Goal: Task Accomplishment & Management: Manage account settings

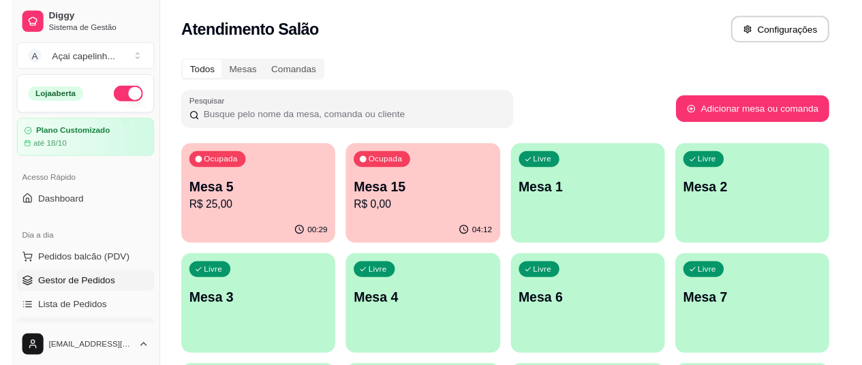
scroll to position [68, 0]
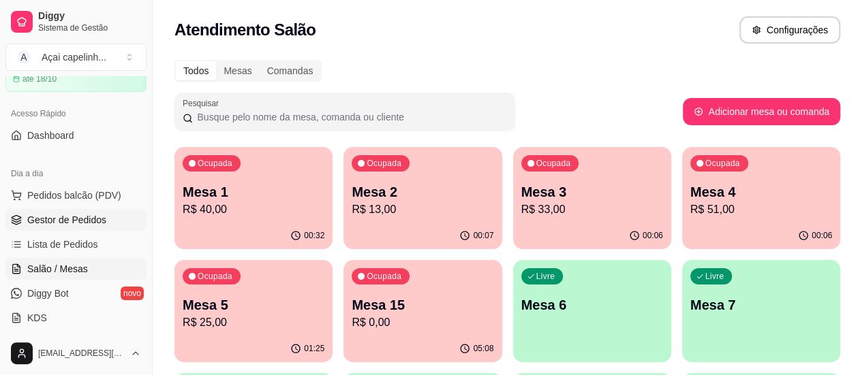
click at [72, 218] on span "Gestor de Pedidos" at bounding box center [66, 220] width 79 height 14
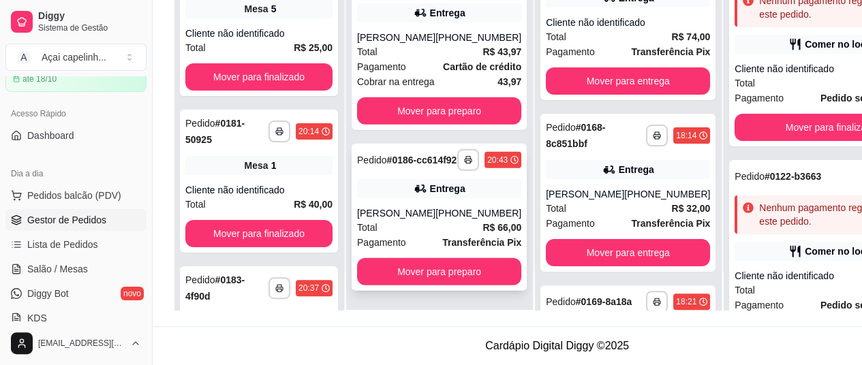
scroll to position [218, 0]
click at [443, 223] on div "Total R$ 66,00" at bounding box center [439, 227] width 164 height 15
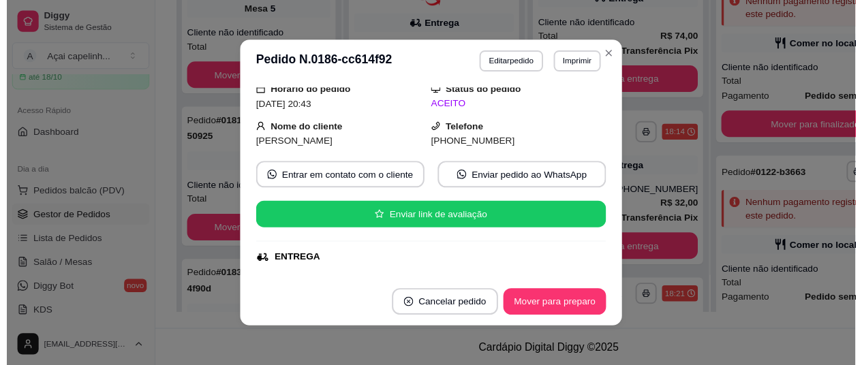
scroll to position [204, 0]
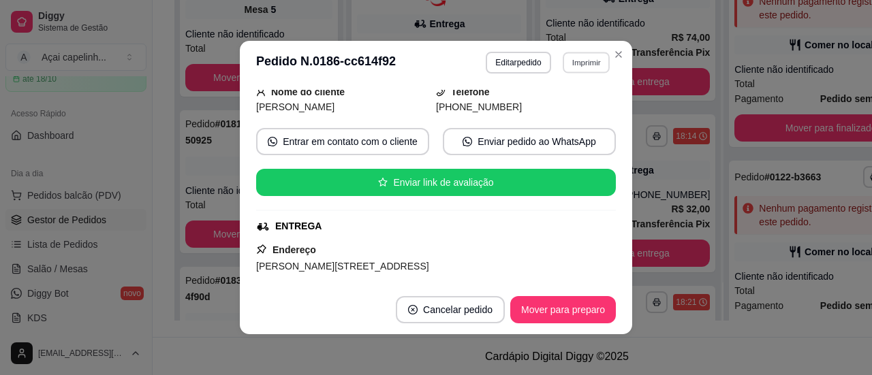
click at [575, 61] on button "Imprimir" at bounding box center [586, 62] width 47 height 21
click at [542, 108] on button "IMPRESSORA" at bounding box center [557, 111] width 99 height 22
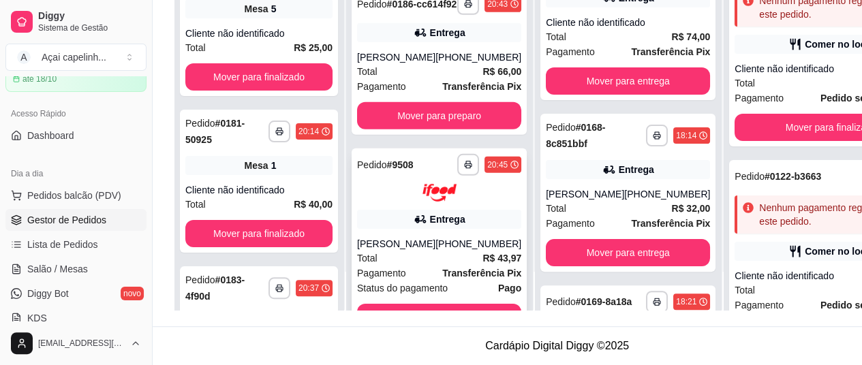
scroll to position [2171, 0]
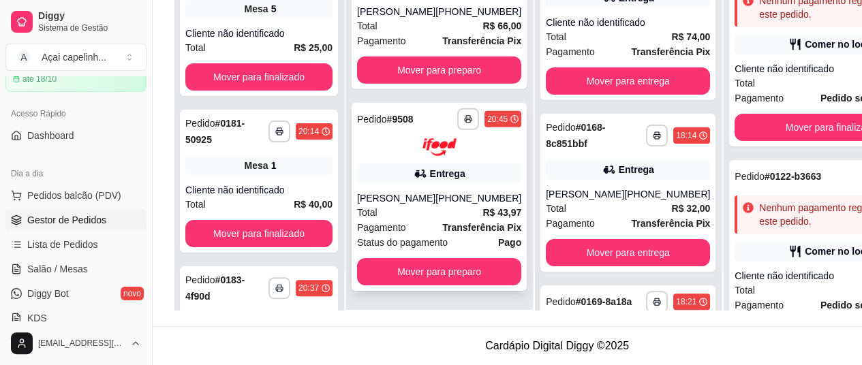
click at [448, 223] on strong "Transferência Pix" at bounding box center [481, 227] width 79 height 11
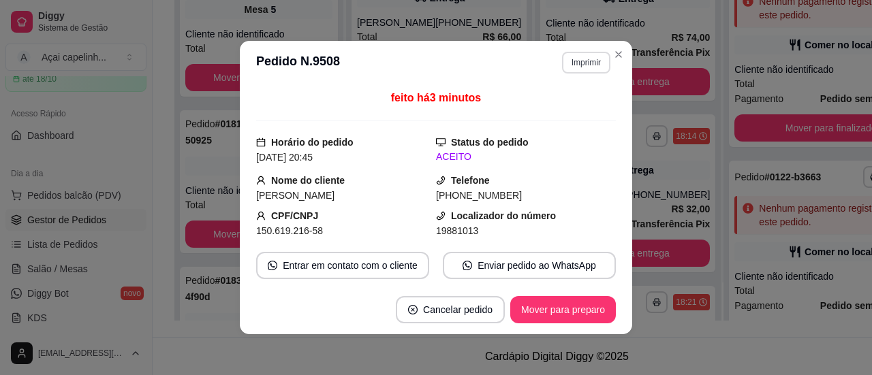
click at [571, 59] on button "Imprimir" at bounding box center [586, 63] width 48 height 22
click at [540, 112] on button "IMPRESSORA" at bounding box center [557, 111] width 95 height 21
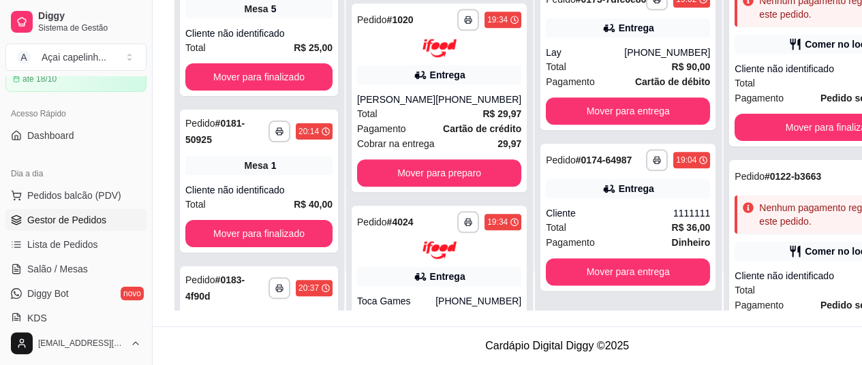
scroll to position [571, 0]
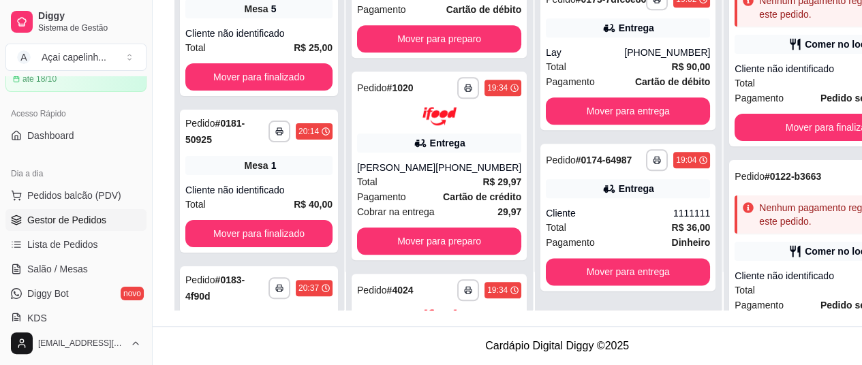
click at [418, 153] on div "Entrega" at bounding box center [439, 143] width 164 height 19
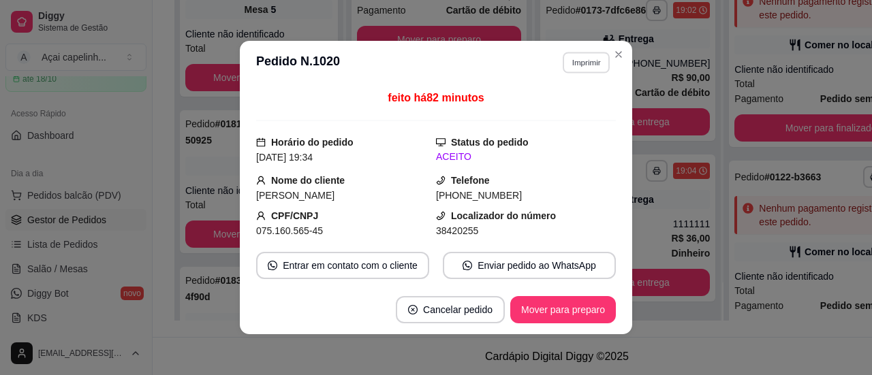
click at [575, 65] on button "Imprimir" at bounding box center [586, 62] width 47 height 21
click at [574, 106] on button "IMPRESSORA" at bounding box center [557, 112] width 99 height 22
click at [583, 59] on button "Imprimir" at bounding box center [586, 63] width 48 height 22
click at [557, 111] on button "IMPRESSORA" at bounding box center [557, 111] width 99 height 22
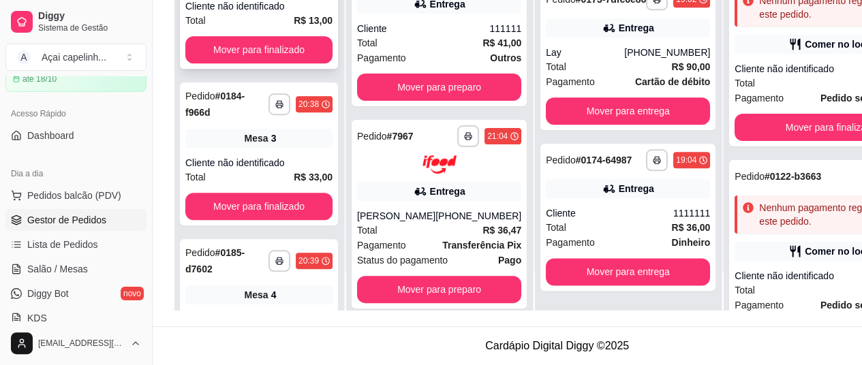
scroll to position [578, 0]
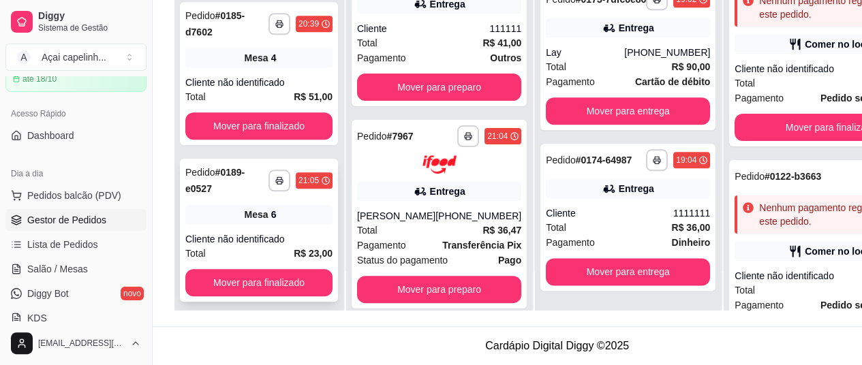
click at [270, 232] on div "Cliente não identificado" at bounding box center [258, 239] width 147 height 14
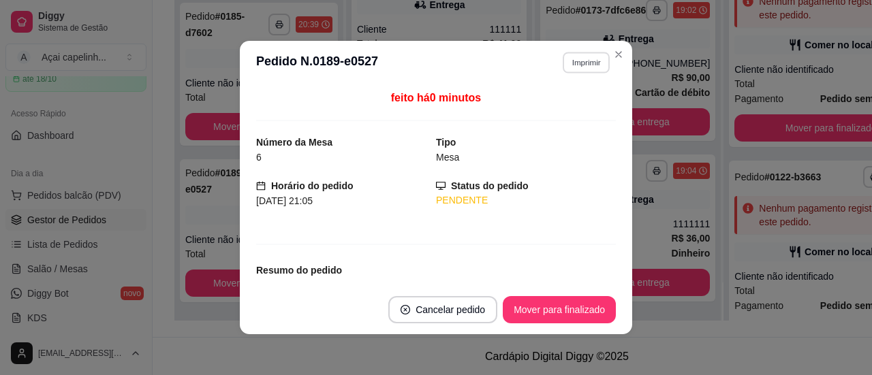
click at [573, 64] on button "Imprimir" at bounding box center [586, 62] width 47 height 21
click at [553, 111] on button "IMPRESSORA" at bounding box center [556, 110] width 95 height 21
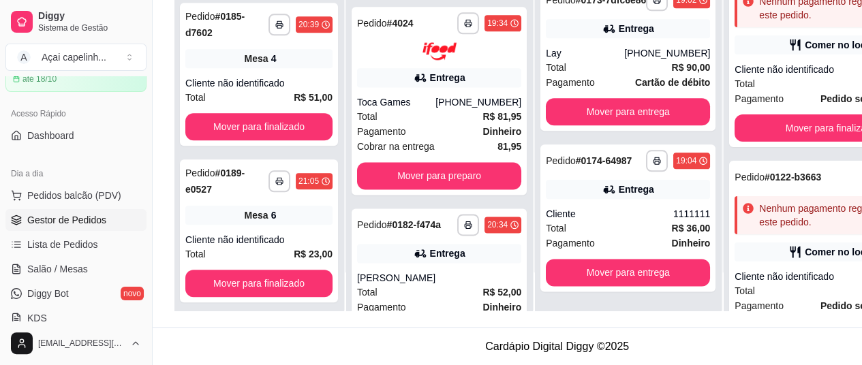
scroll to position [818, 0]
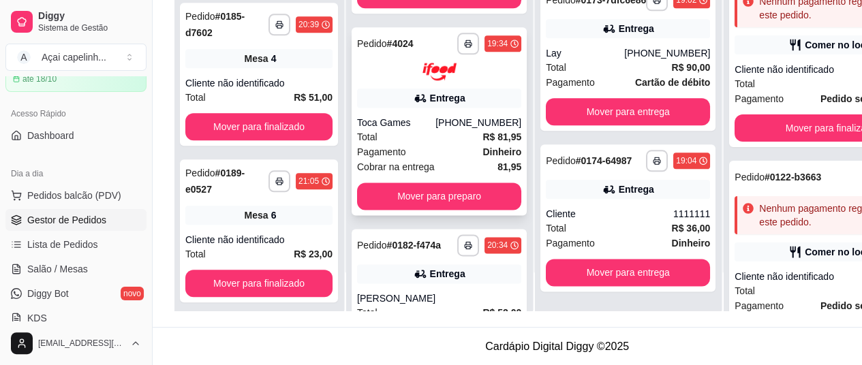
click at [407, 129] on div "Toca Games" at bounding box center [396, 123] width 78 height 14
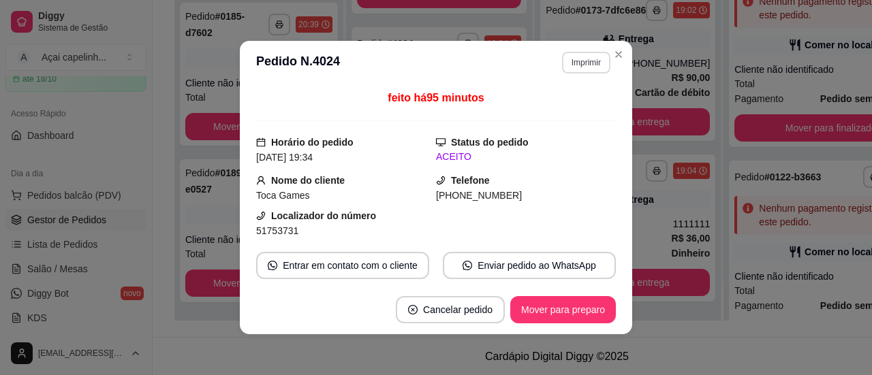
click at [589, 65] on button "Imprimir" at bounding box center [586, 63] width 48 height 22
click at [540, 108] on button "IMPRESSORA" at bounding box center [557, 111] width 99 height 22
click at [571, 65] on button "Imprimir" at bounding box center [586, 63] width 48 height 22
click at [549, 112] on button "IMPRESSORA" at bounding box center [556, 110] width 95 height 21
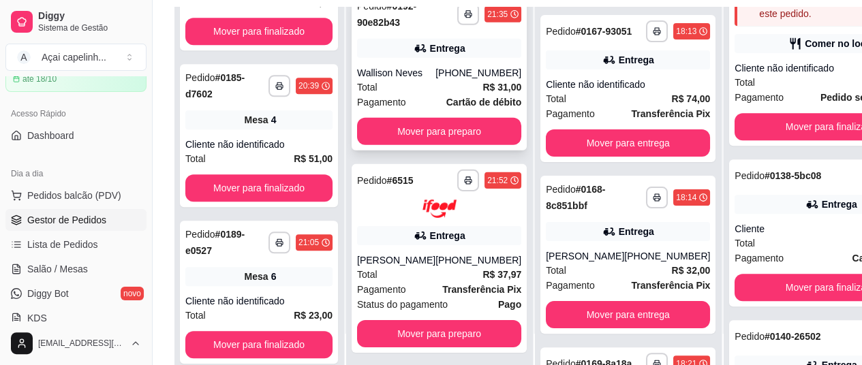
scroll to position [218, 0]
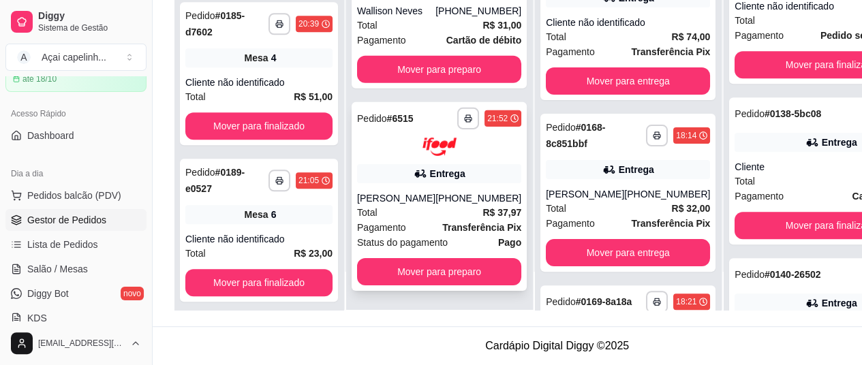
click at [441, 192] on div "[PHONE_NUMBER]" at bounding box center [478, 198] width 86 height 14
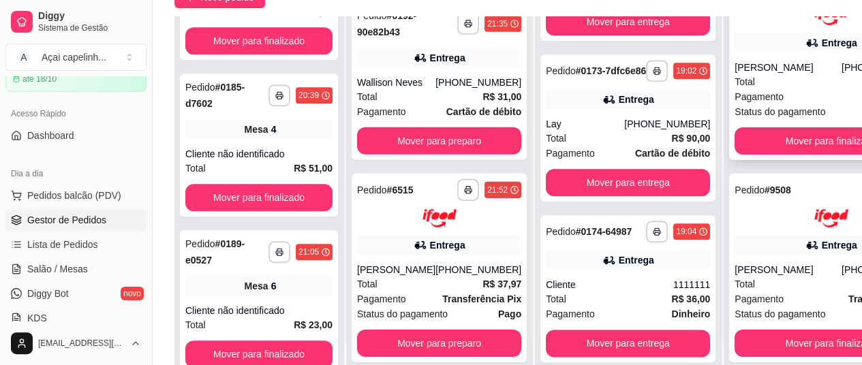
scroll to position [204, 0]
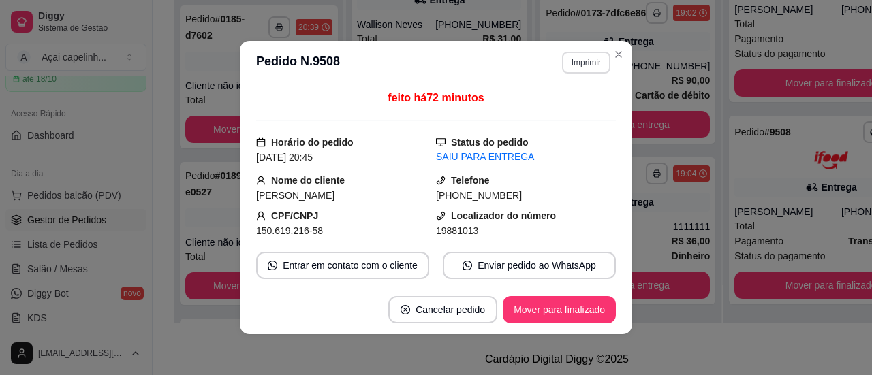
click at [579, 61] on button "Imprimir" at bounding box center [586, 63] width 48 height 22
click at [568, 106] on button "IMPRESSORA" at bounding box center [557, 111] width 99 height 22
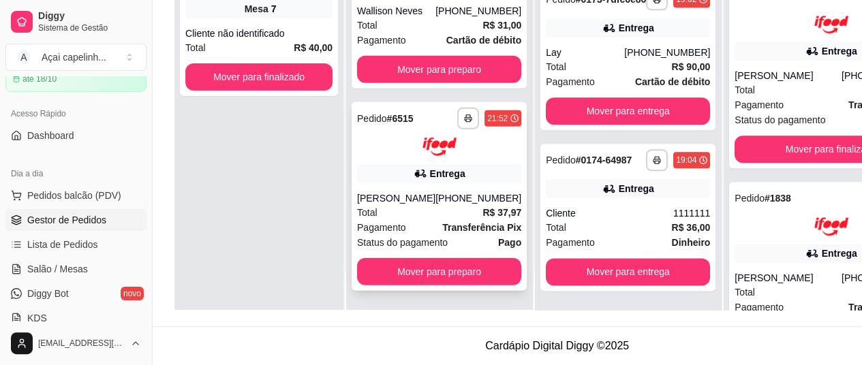
scroll to position [1667, 0]
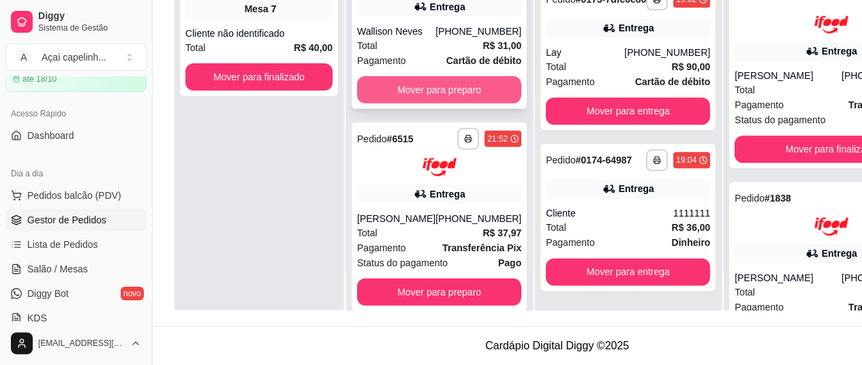
click at [420, 104] on button "Mover para preparo" at bounding box center [439, 89] width 164 height 27
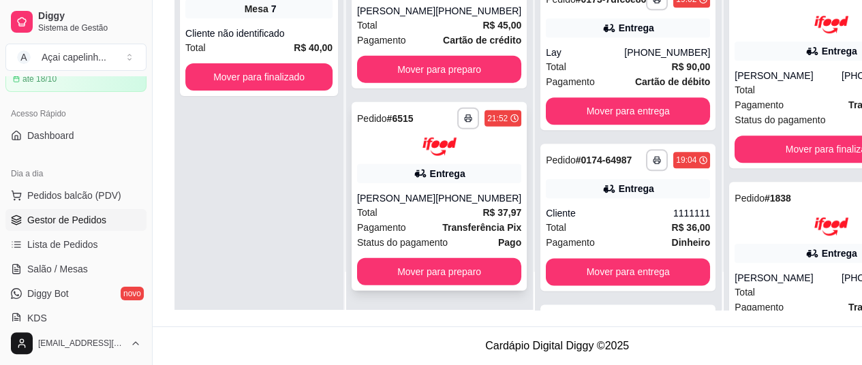
scroll to position [1632, 0]
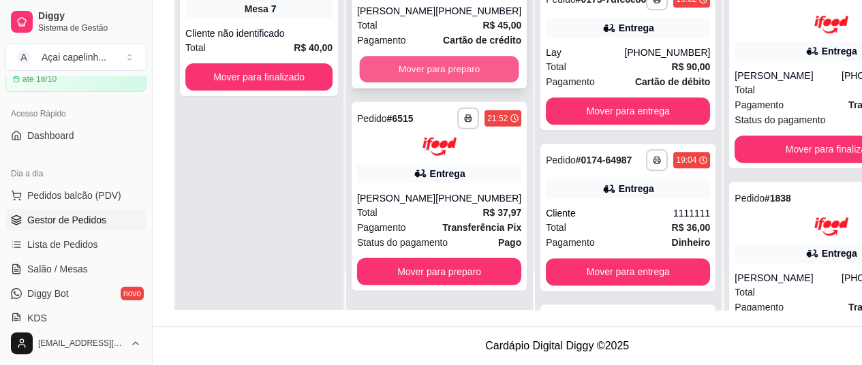
click at [399, 65] on button "Mover para preparo" at bounding box center [439, 70] width 159 height 27
click at [378, 83] on button "Mover para preparo" at bounding box center [439, 69] width 164 height 27
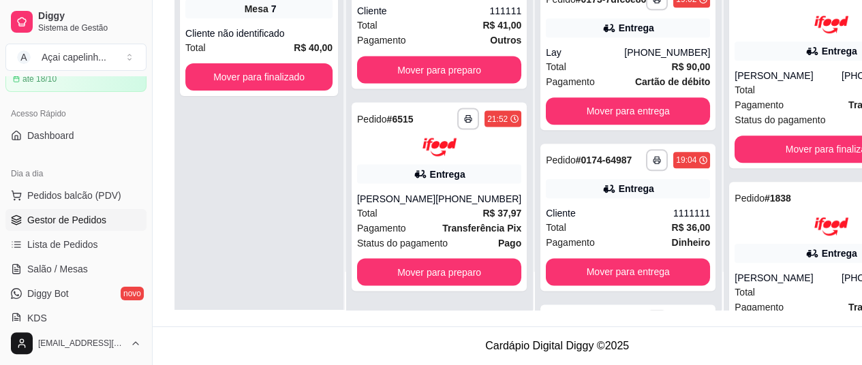
scroll to position [1289, 0]
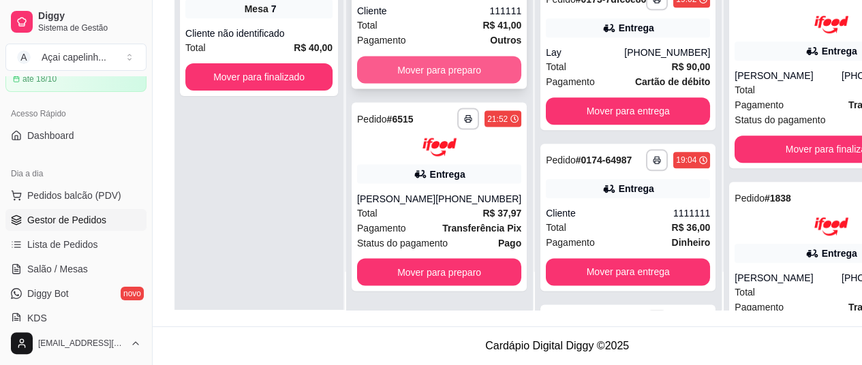
click at [399, 76] on button "Mover para preparo" at bounding box center [439, 69] width 164 height 27
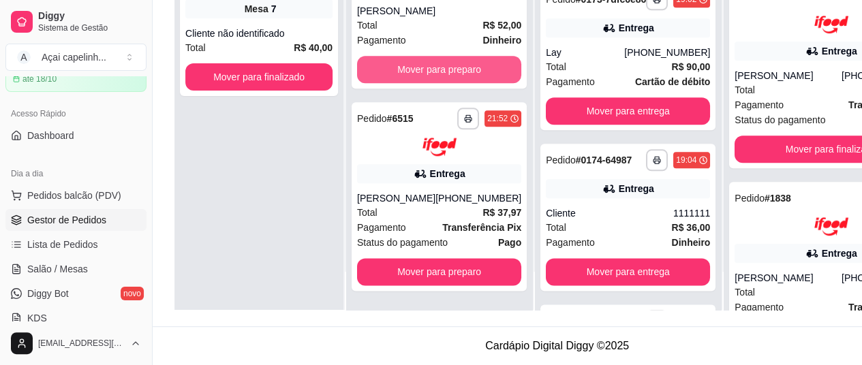
scroll to position [773, 0]
click at [399, 76] on button "Mover para preparo" at bounding box center [439, 70] width 159 height 27
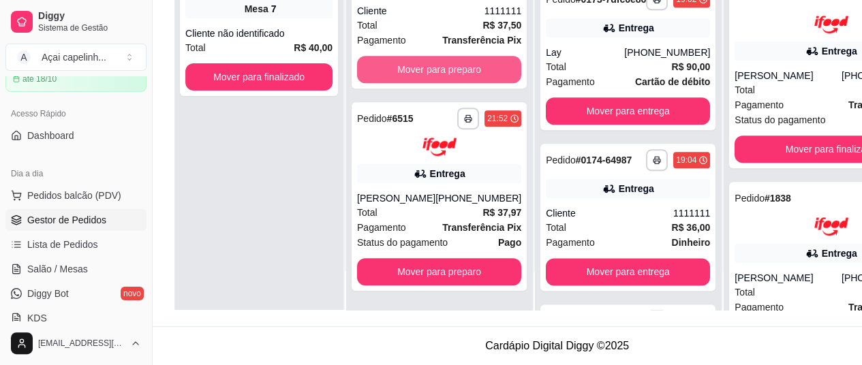
click at [399, 76] on button "Mover para preparo" at bounding box center [439, 69] width 164 height 27
click at [399, 76] on button "Mover para preparo" at bounding box center [439, 70] width 159 height 27
click at [399, 76] on button "Mover para preparo" at bounding box center [439, 69] width 164 height 27
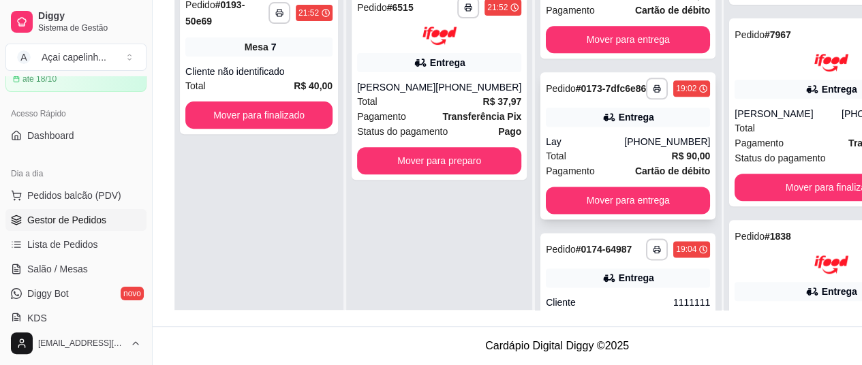
scroll to position [741, 0]
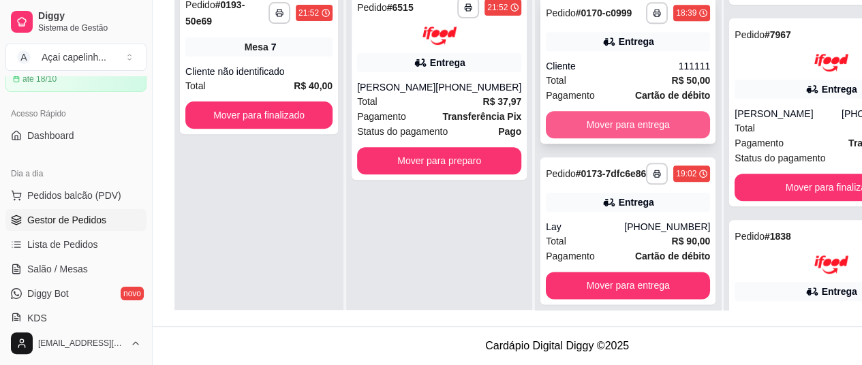
click at [588, 111] on button "Mover para entrega" at bounding box center [628, 124] width 164 height 27
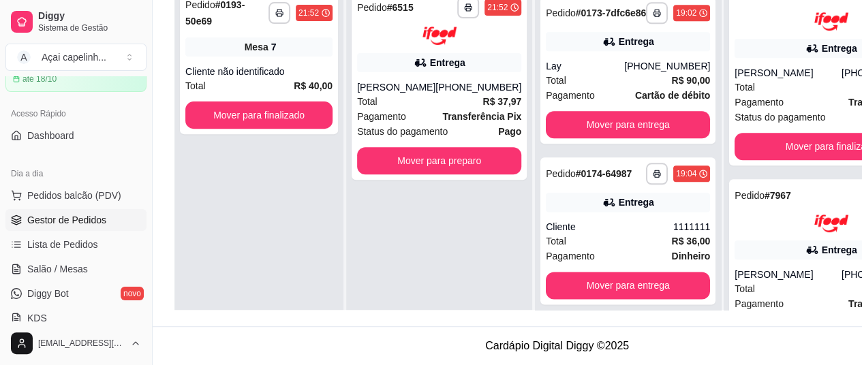
scroll to position [5608, 0]
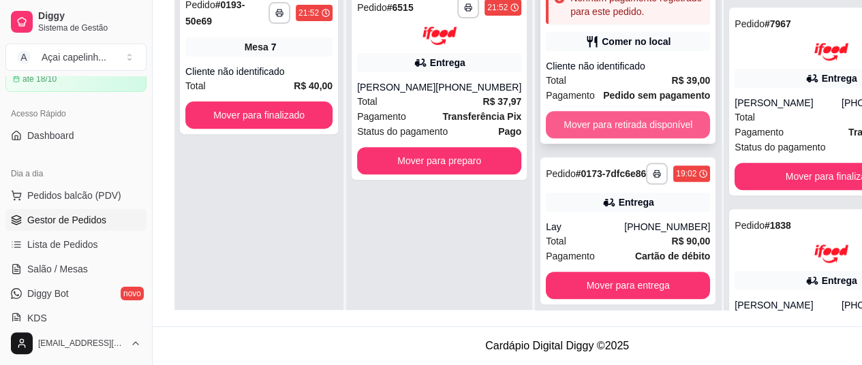
click at [583, 111] on button "Mover para retirada disponível" at bounding box center [628, 124] width 164 height 27
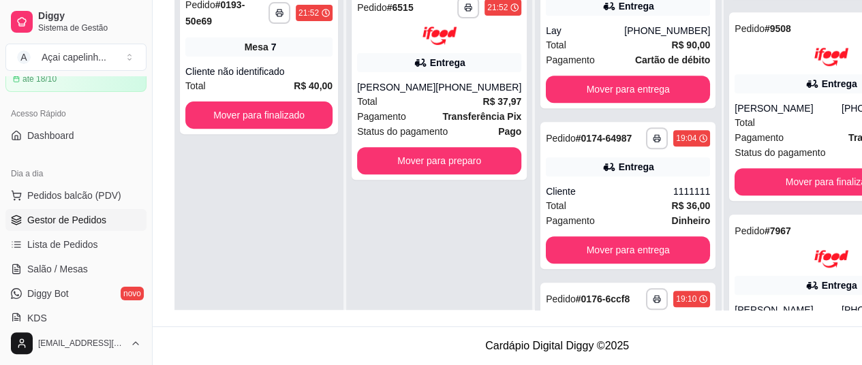
scroll to position [5855, 0]
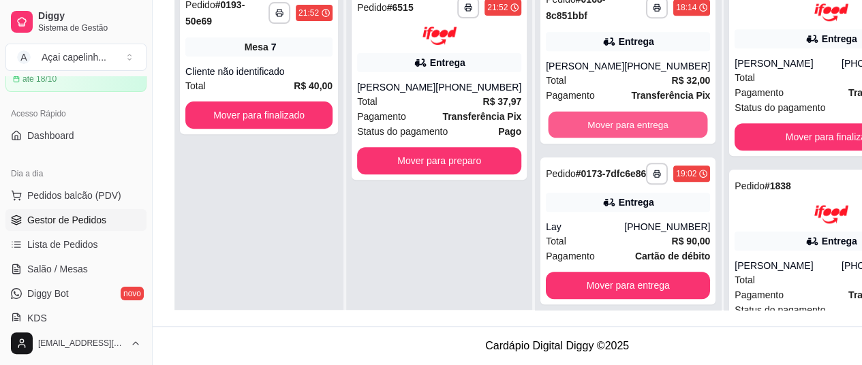
click at [583, 112] on button "Mover para entrega" at bounding box center [628, 125] width 159 height 27
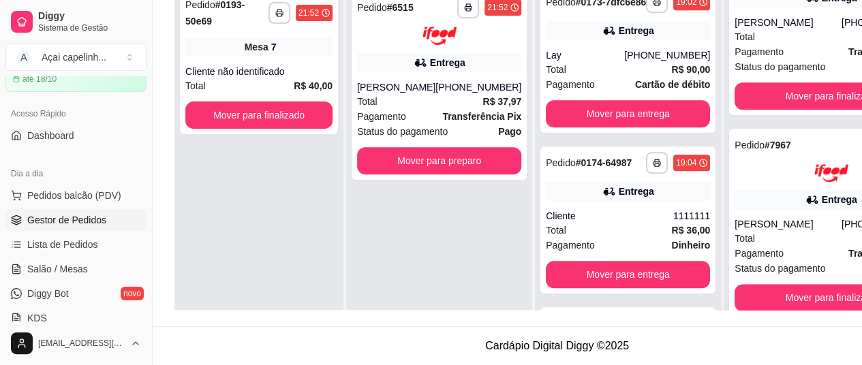
scroll to position [6027, 0]
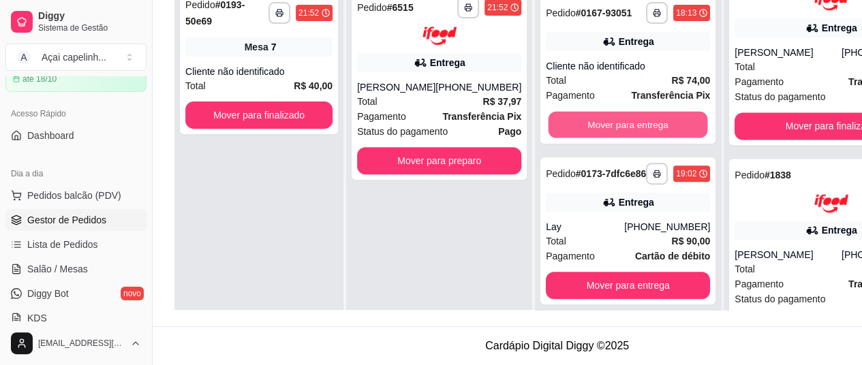
click at [583, 112] on button "Mover para entrega" at bounding box center [628, 125] width 159 height 27
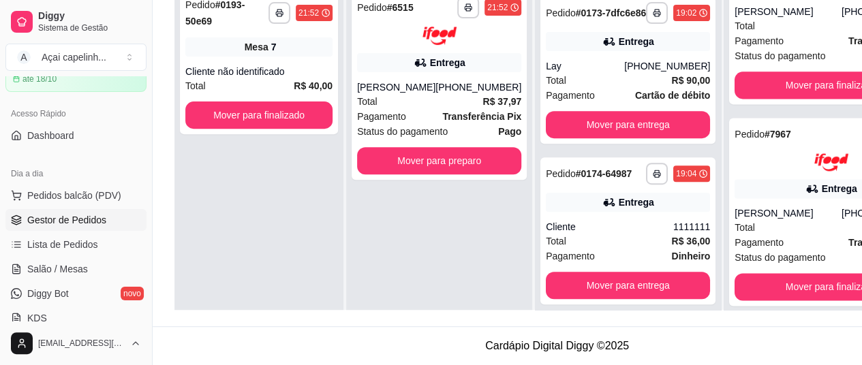
scroll to position [6199, 0]
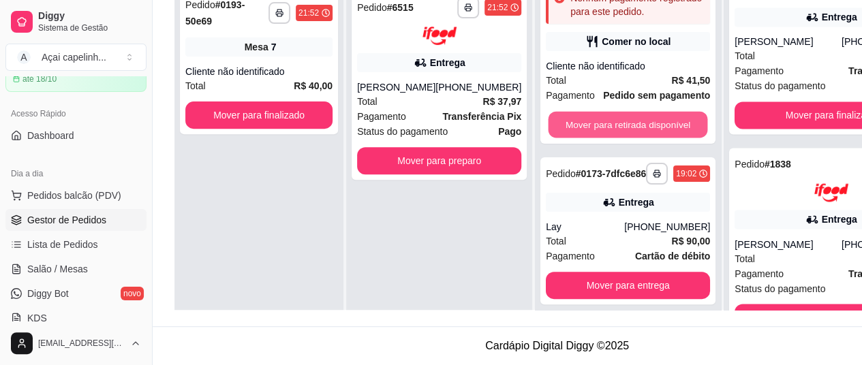
click at [583, 112] on button "Mover para retirada disponível" at bounding box center [628, 125] width 159 height 27
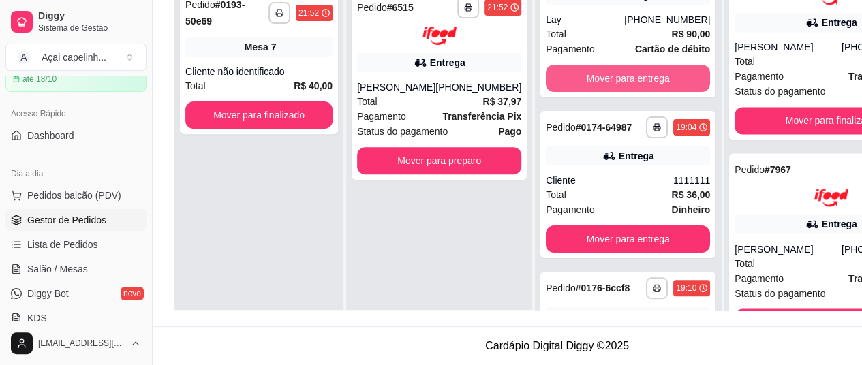
scroll to position [6445, 0]
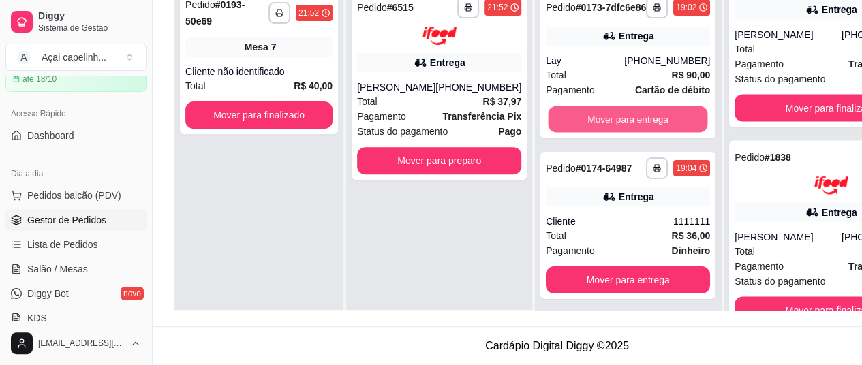
click at [583, 111] on button "Mover para entrega" at bounding box center [628, 119] width 159 height 27
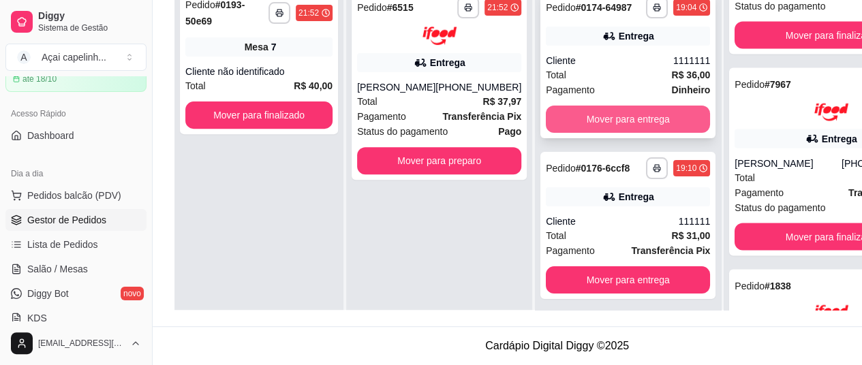
scroll to position [6617, 0]
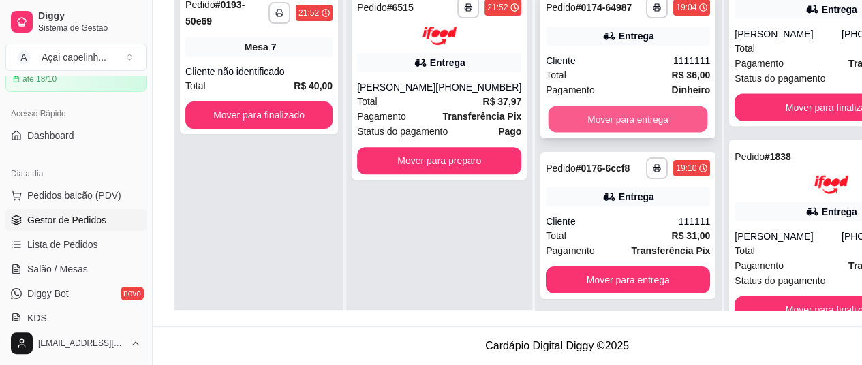
click at [580, 119] on button "Mover para entrega" at bounding box center [628, 119] width 159 height 27
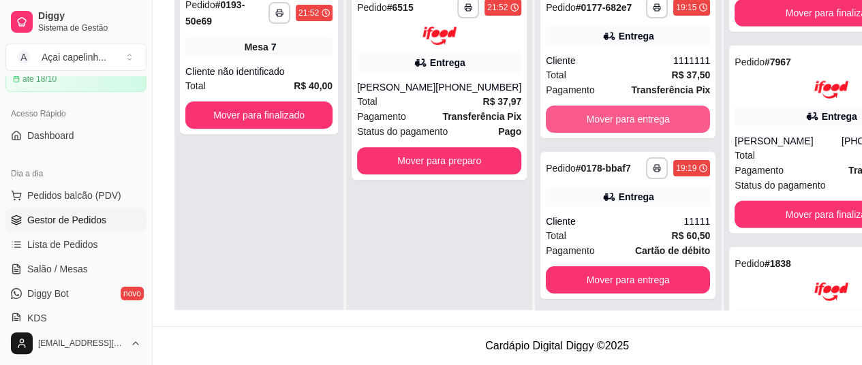
scroll to position [0, 0]
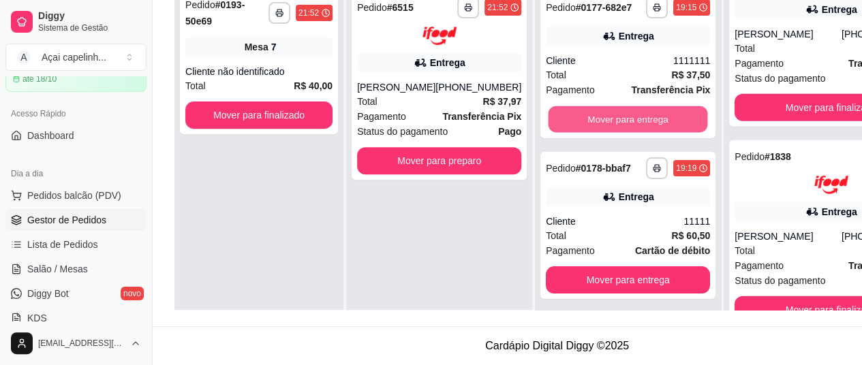
click at [580, 119] on button "Mover para entrega" at bounding box center [628, 119] width 159 height 27
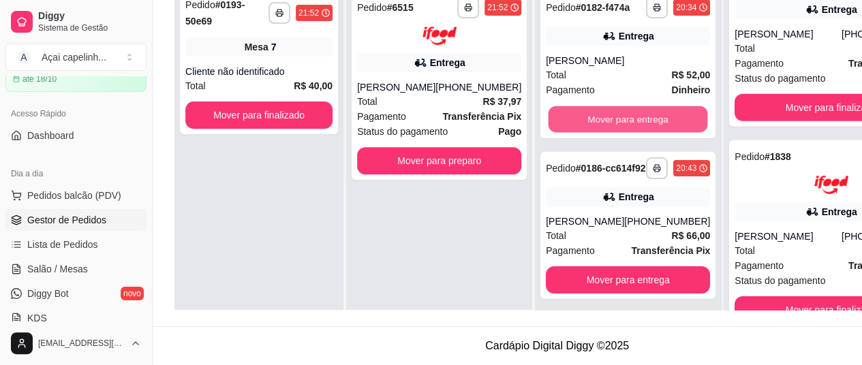
click at [580, 119] on button "Mover para entrega" at bounding box center [628, 119] width 159 height 27
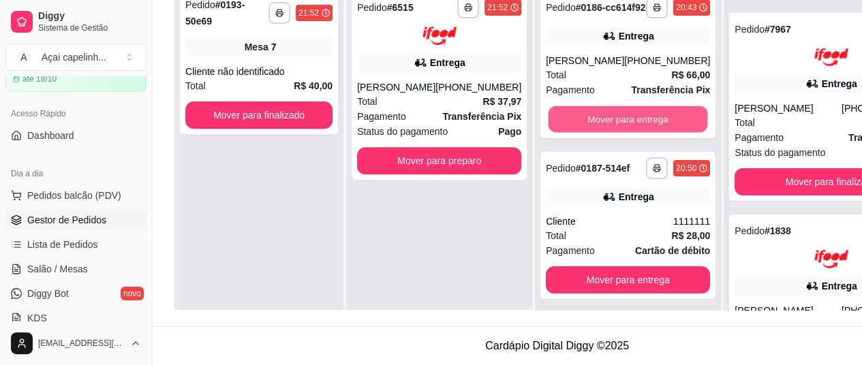
click at [580, 119] on button "Mover para entrega" at bounding box center [628, 119] width 159 height 27
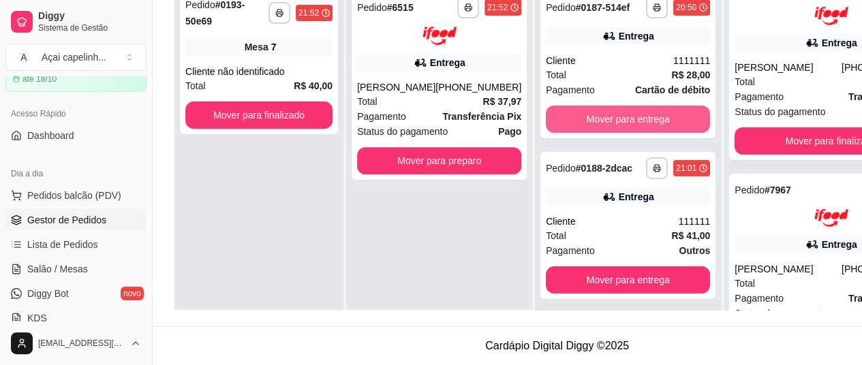
click at [580, 119] on button "Mover para entrega" at bounding box center [628, 119] width 164 height 27
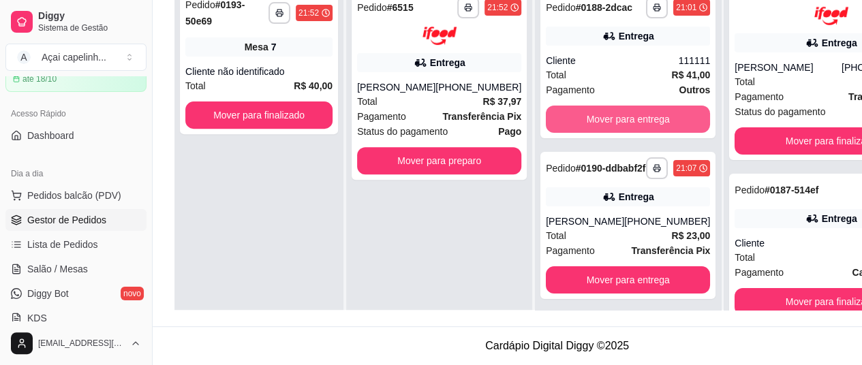
click at [580, 119] on button "Mover para entrega" at bounding box center [628, 119] width 164 height 27
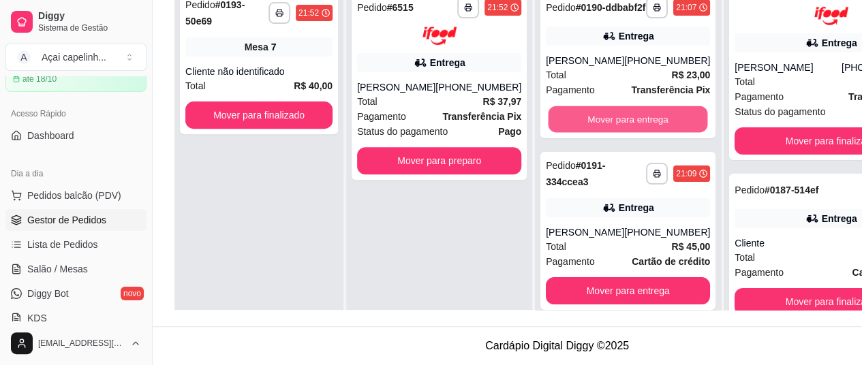
click at [580, 119] on button "Mover para entrega" at bounding box center [628, 119] width 159 height 27
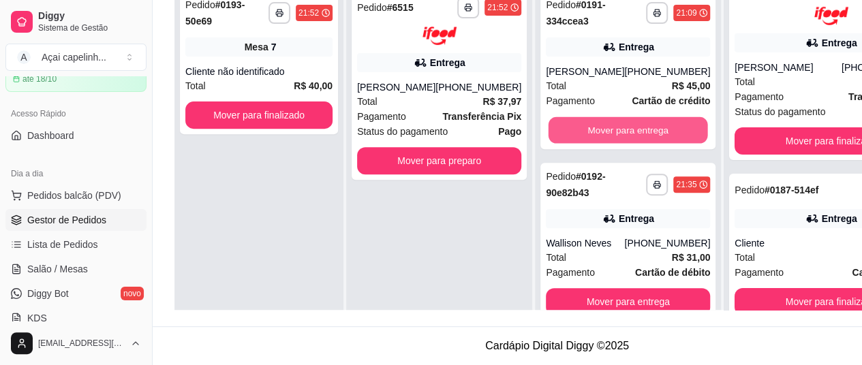
click at [580, 119] on button "Mover para entrega" at bounding box center [628, 130] width 159 height 27
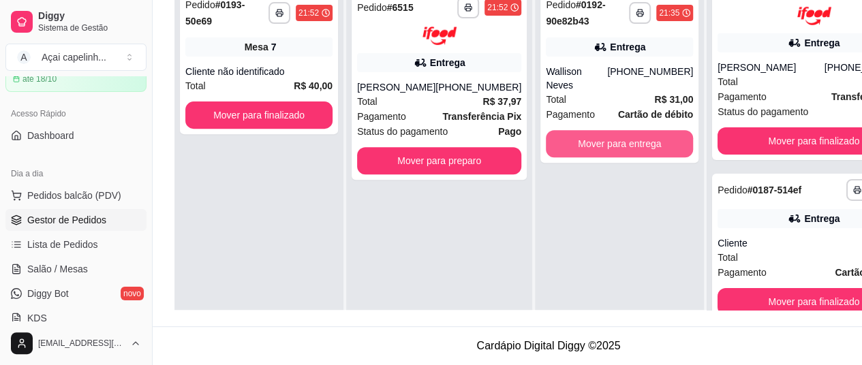
click at [580, 130] on button "Mover para entrega" at bounding box center [619, 143] width 147 height 27
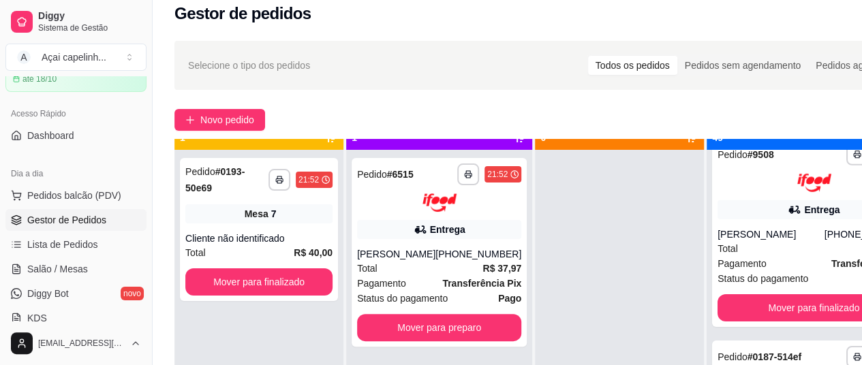
scroll to position [38, 0]
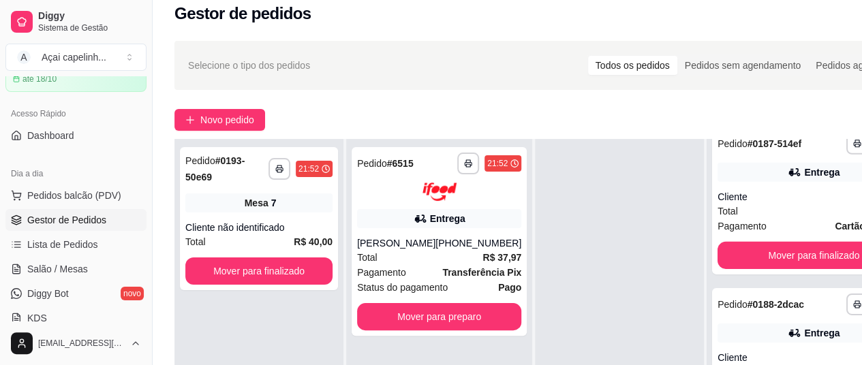
scroll to position [7101, 0]
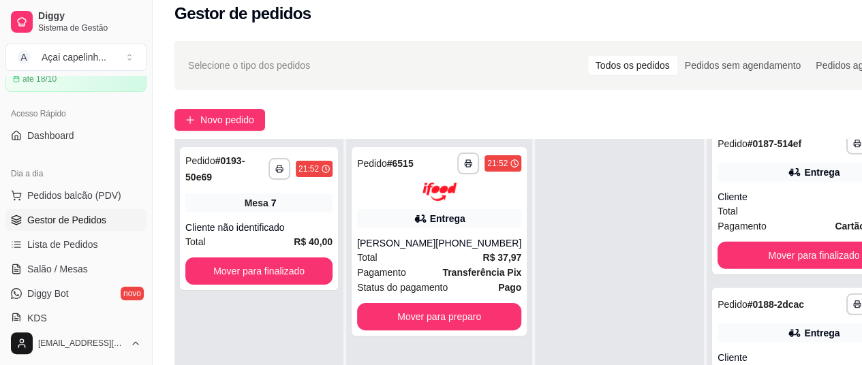
scroll to position [6900, 0]
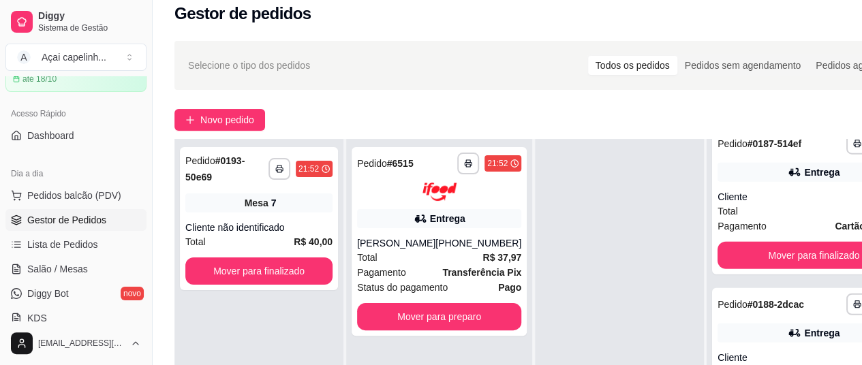
scroll to position [6697, 0]
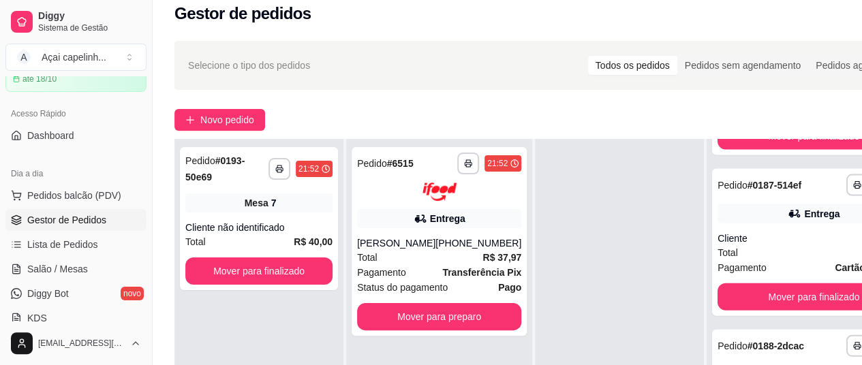
scroll to position [6526, 0]
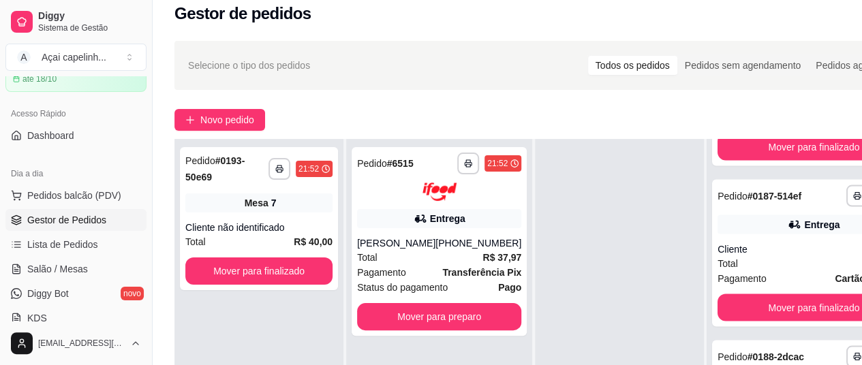
scroll to position [6354, 0]
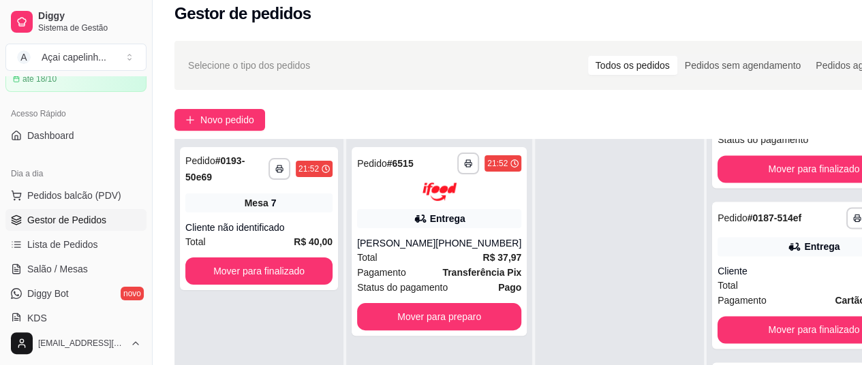
scroll to position [6011, 0]
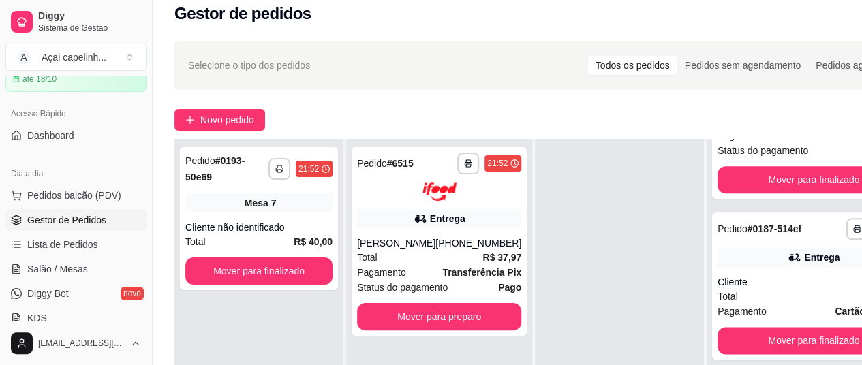
scroll to position [5839, 0]
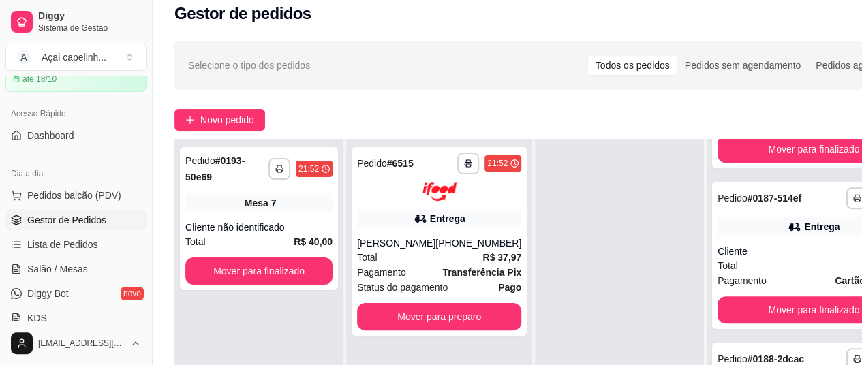
scroll to position [5636, 0]
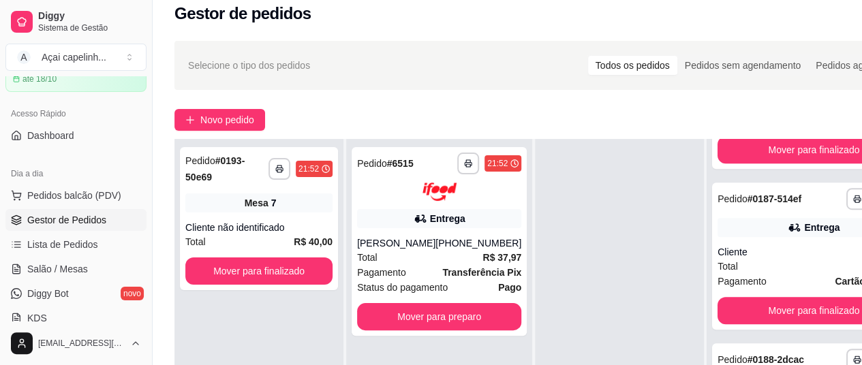
scroll to position [5435, 0]
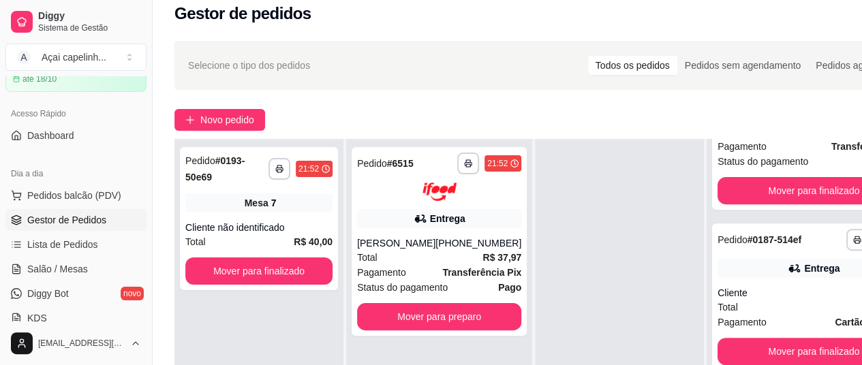
scroll to position [5263, 0]
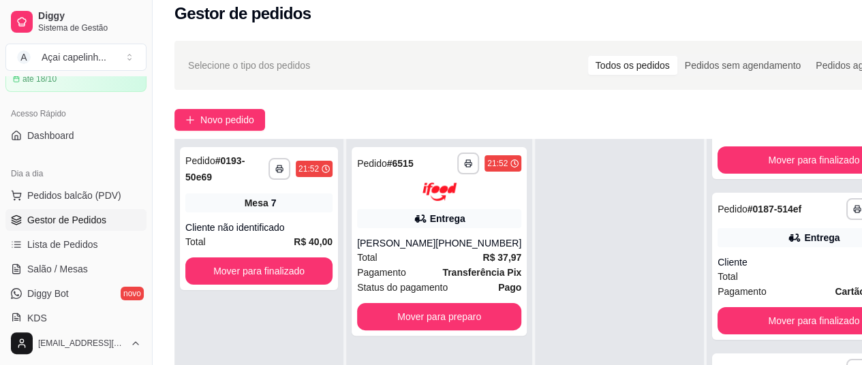
scroll to position [5061, 0]
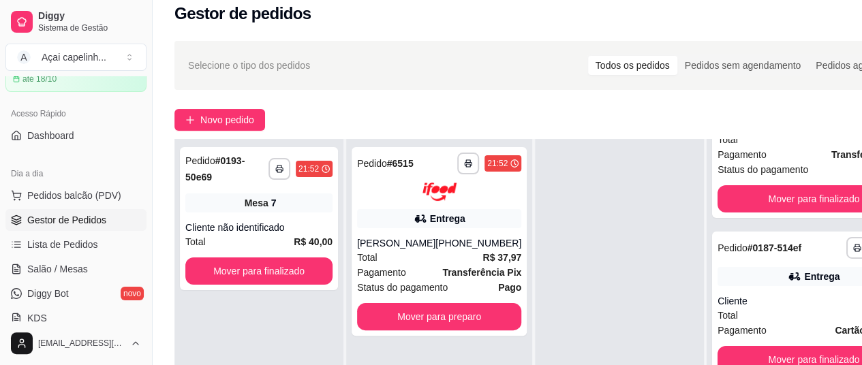
scroll to position [4599, 0]
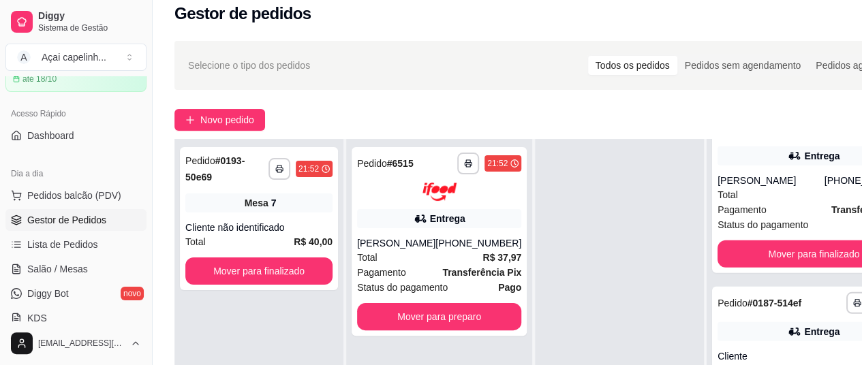
scroll to position [4427, 0]
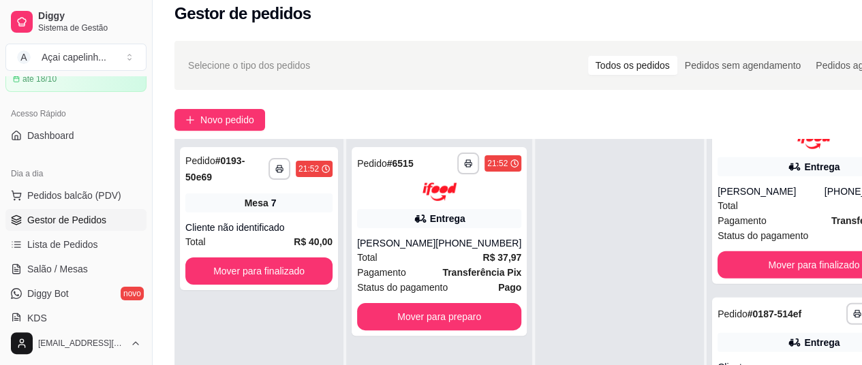
scroll to position [4255, 0]
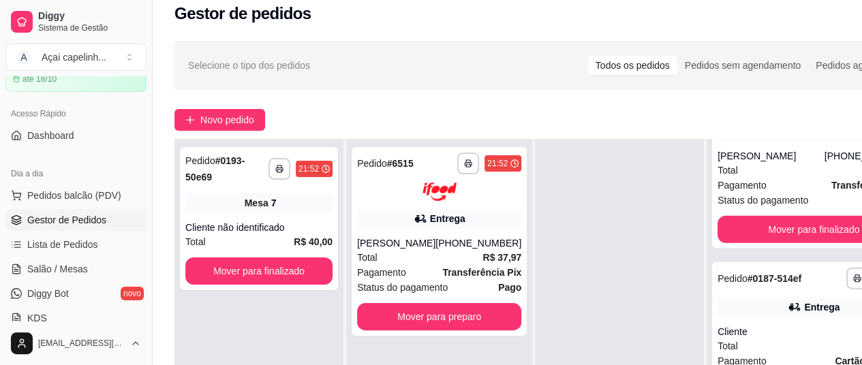
scroll to position [4009, 0]
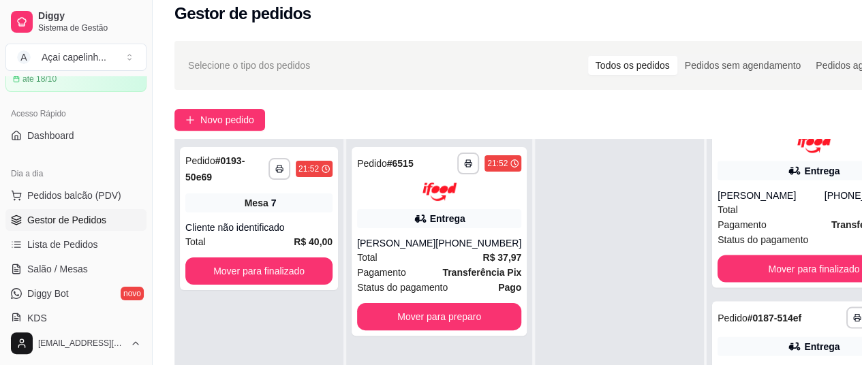
scroll to position [3762, 0]
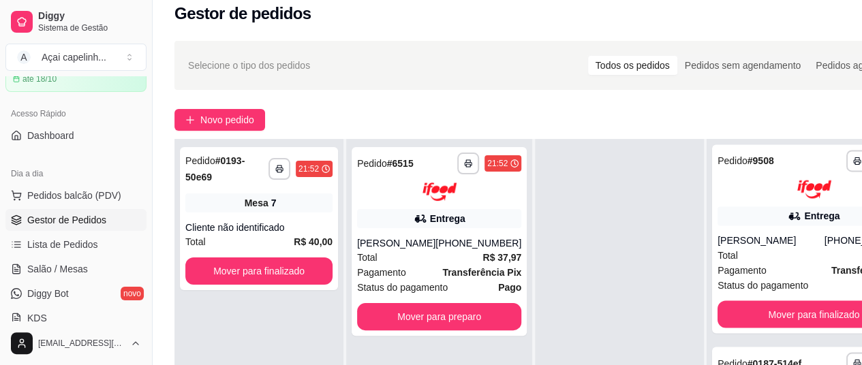
scroll to position [3560, 0]
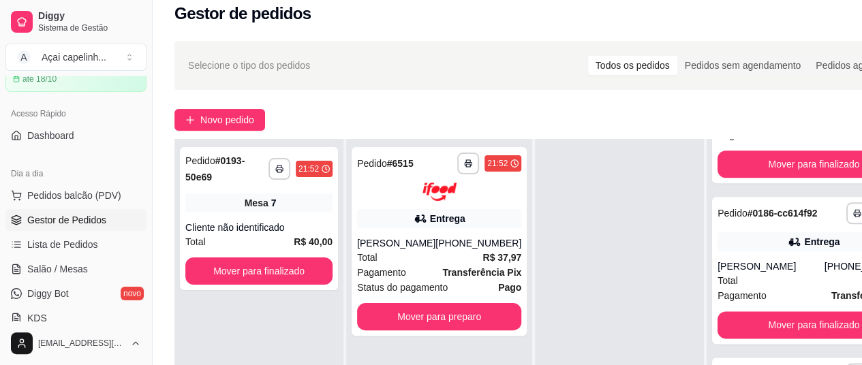
click at [773, 17] on button "Mover para finalizado" at bounding box center [814, 3] width 193 height 27
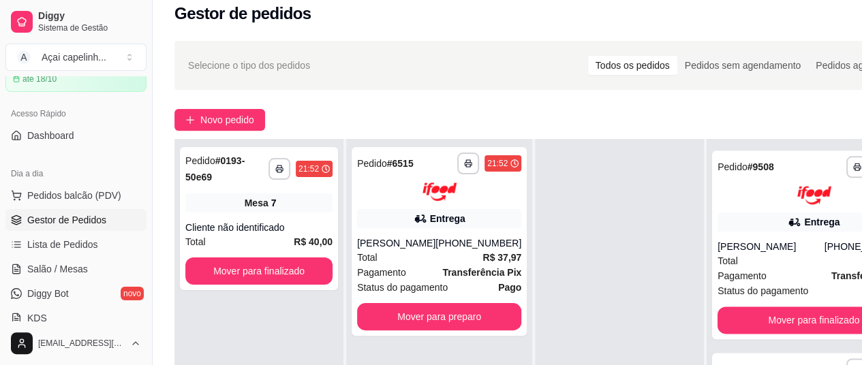
scroll to position [3141, 0]
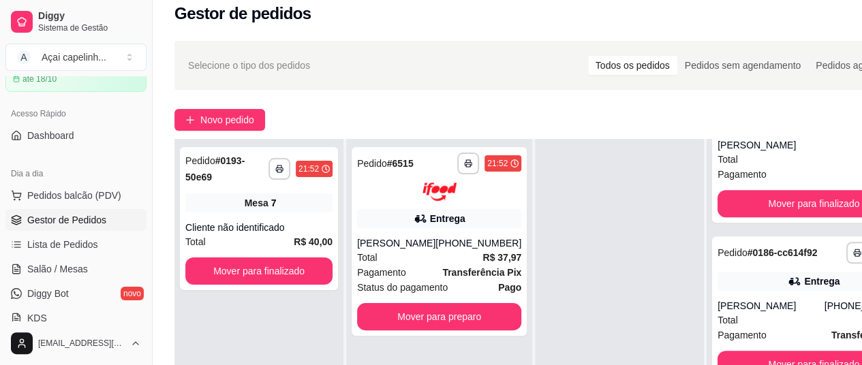
click at [773, 57] on button "Mover para finalizado" at bounding box center [813, 43] width 187 height 27
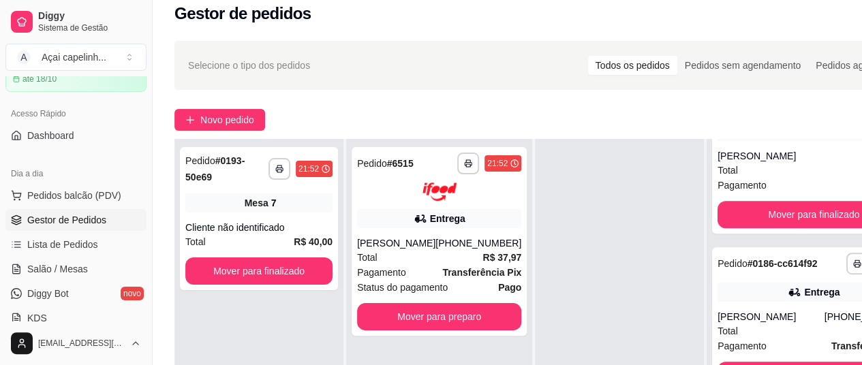
click at [773, 67] on button "Mover para finalizado" at bounding box center [814, 53] width 193 height 27
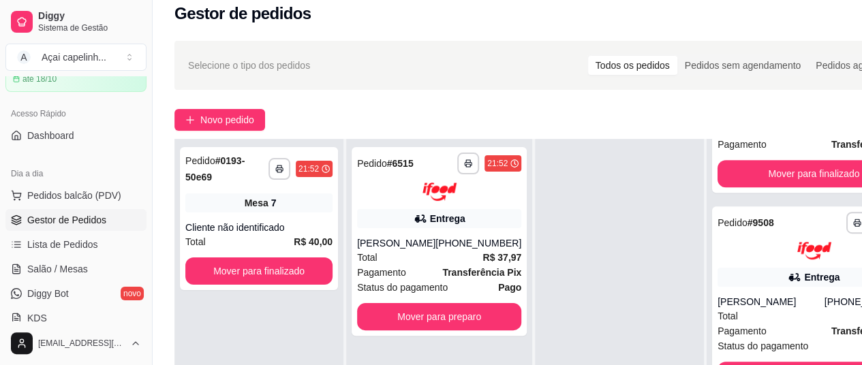
scroll to position [2768, 0]
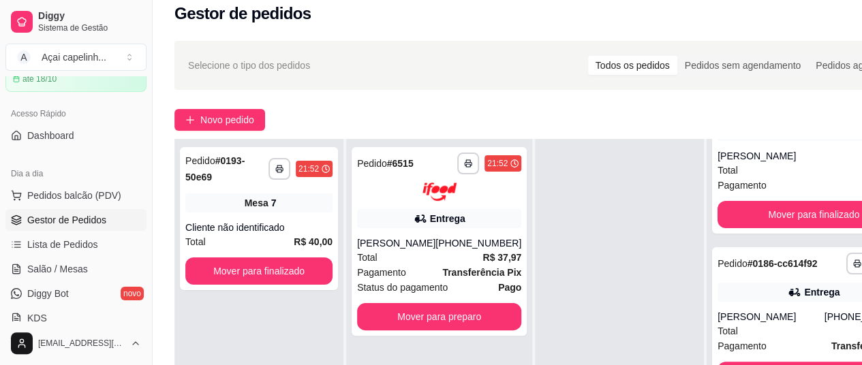
click at [773, 67] on button "Mover para finalizado" at bounding box center [814, 53] width 193 height 27
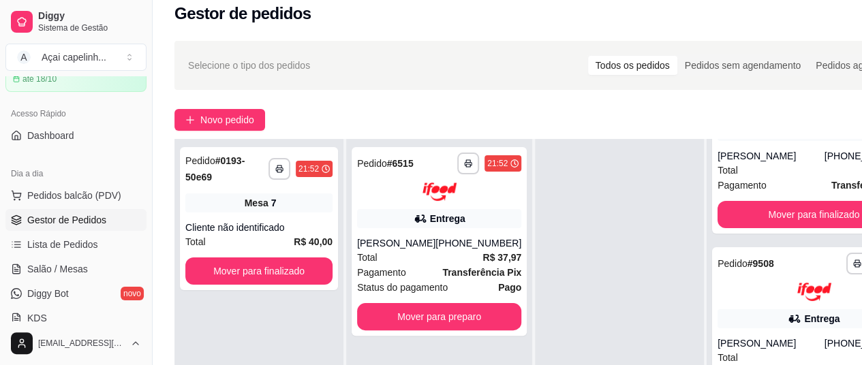
scroll to position [2394, 0]
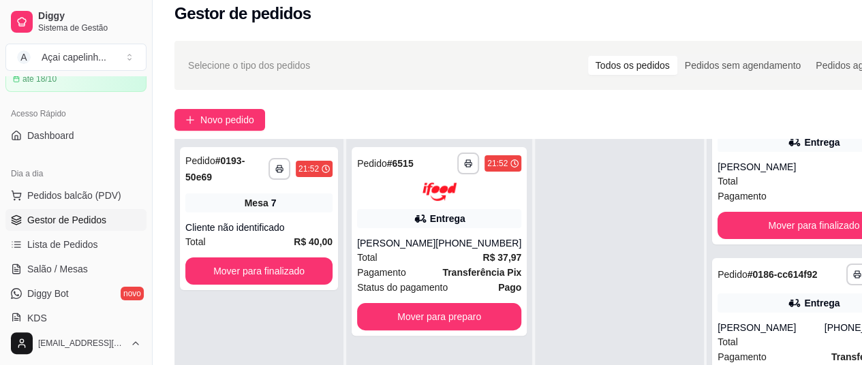
click at [773, 78] on button "Mover para finalizado" at bounding box center [813, 65] width 187 height 27
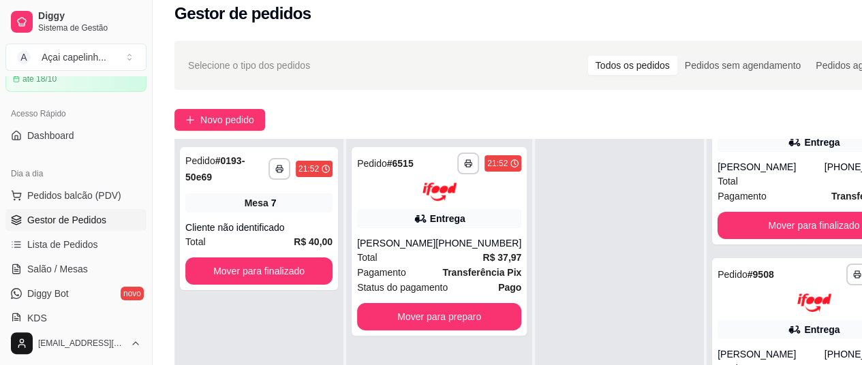
scroll to position [2222, 0]
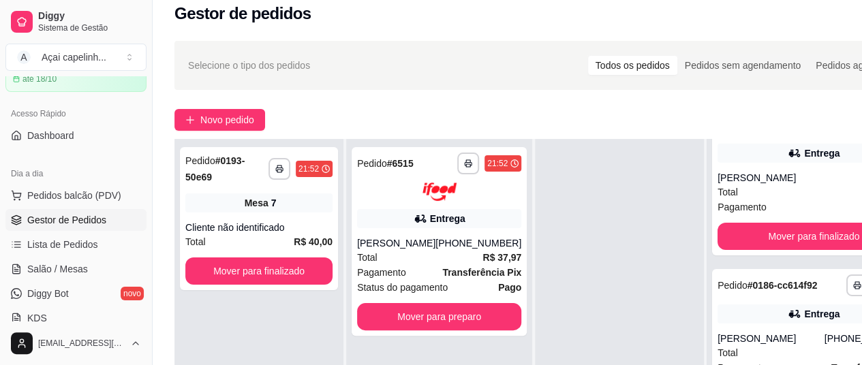
click at [773, 89] on button "Mover para finalizado" at bounding box center [813, 76] width 187 height 27
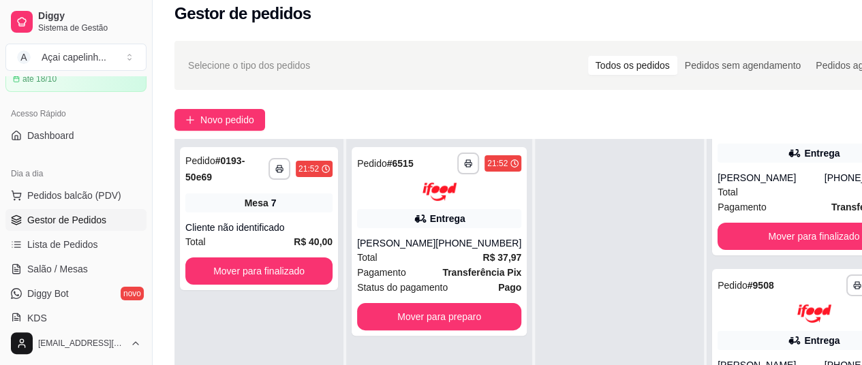
scroll to position [2050, 0]
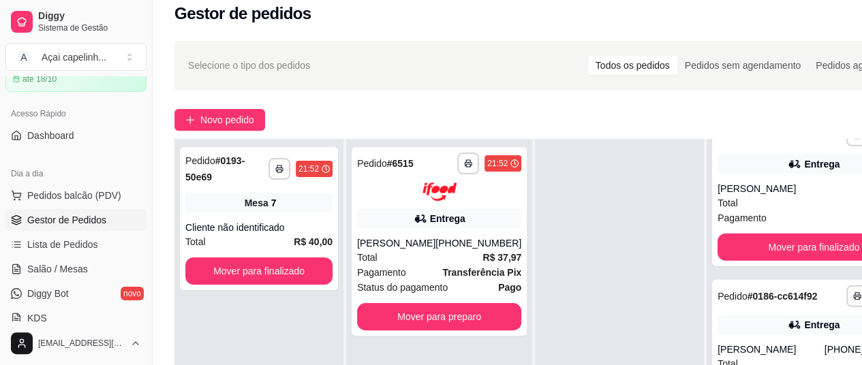
click at [773, 100] on button "Mover para finalizado" at bounding box center [814, 86] width 193 height 27
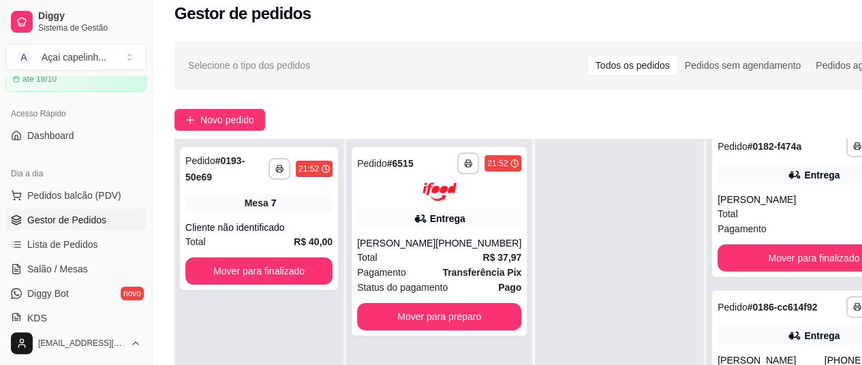
click at [773, 111] on button "Mover para finalizado" at bounding box center [813, 97] width 187 height 27
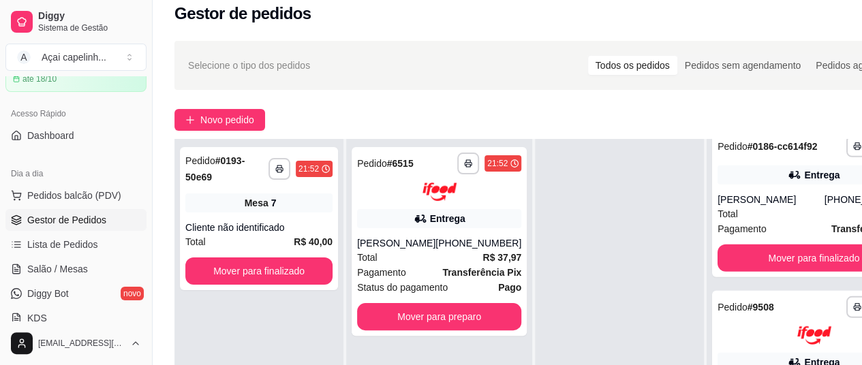
scroll to position [1707, 0]
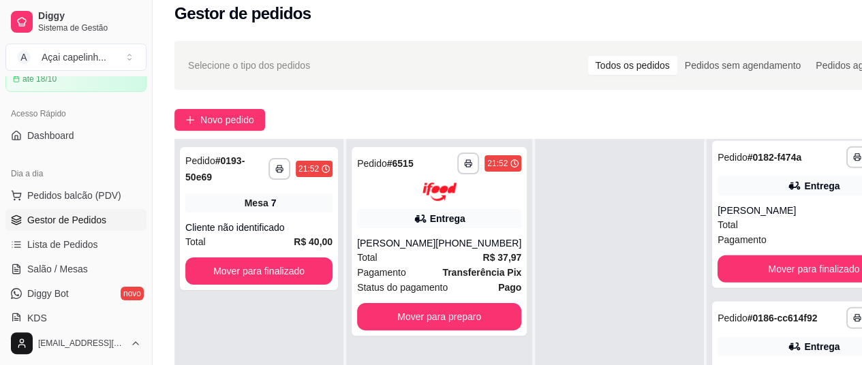
click at [773, 122] on button "Mover para finalizado" at bounding box center [813, 108] width 187 height 27
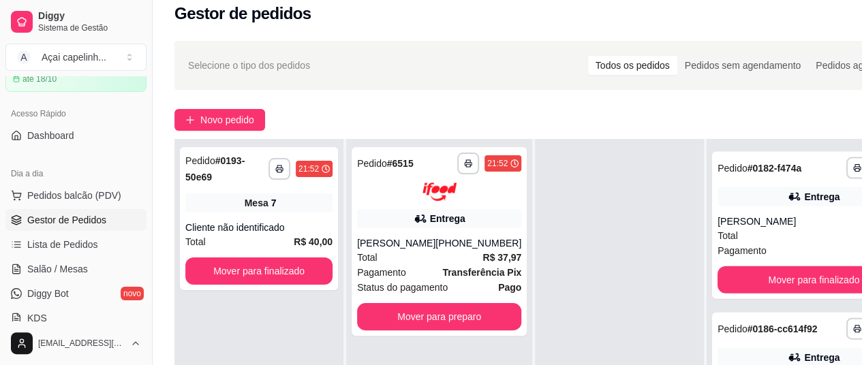
click at [773, 133] on button "Mover para finalizado" at bounding box center [814, 119] width 193 height 27
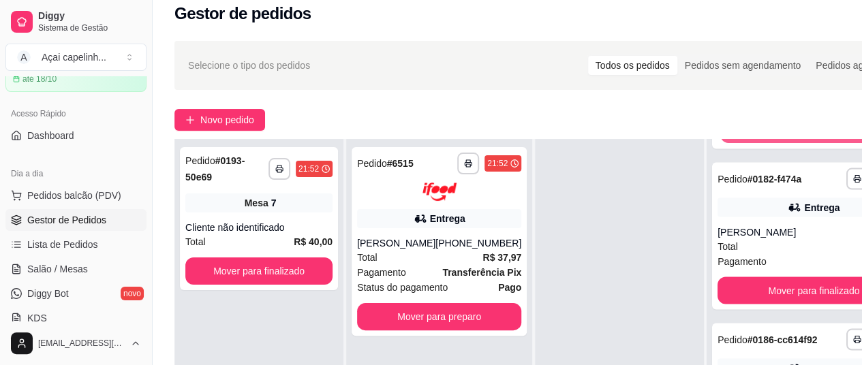
click at [773, 144] on button "Mover para finalizado" at bounding box center [813, 130] width 187 height 27
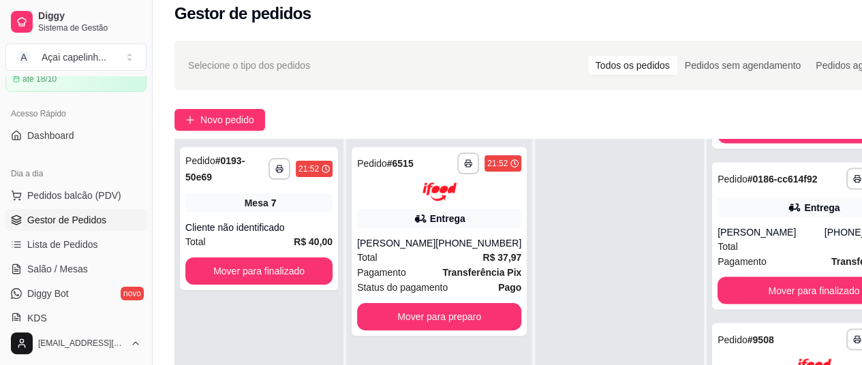
scroll to position [1192, 0]
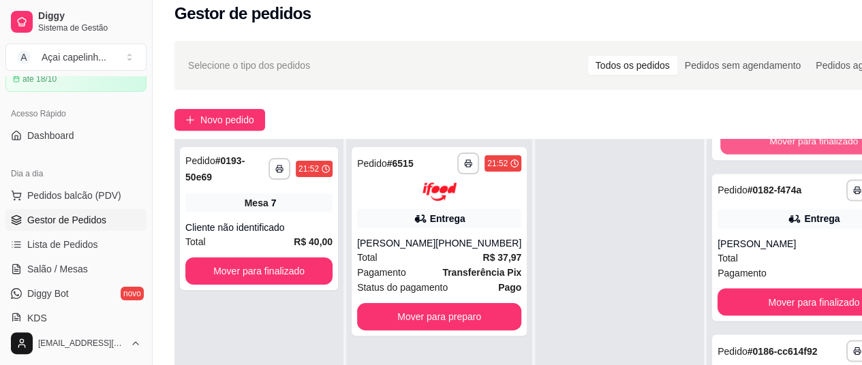
click at [773, 155] on button "Mover para finalizado" at bounding box center [813, 141] width 187 height 27
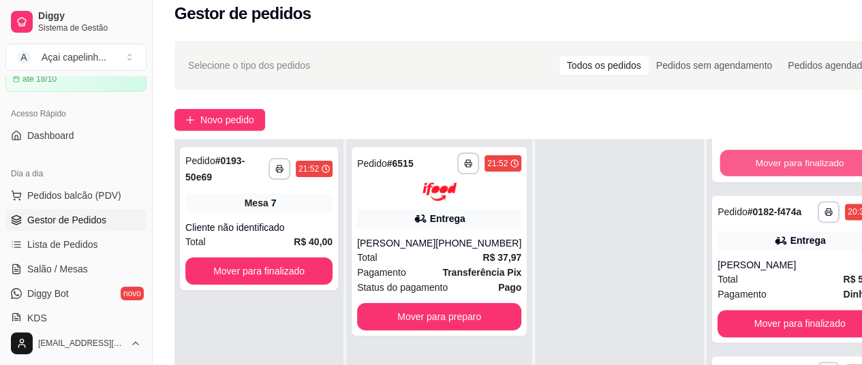
click at [773, 176] on button "Mover para finalizado" at bounding box center [799, 163] width 159 height 27
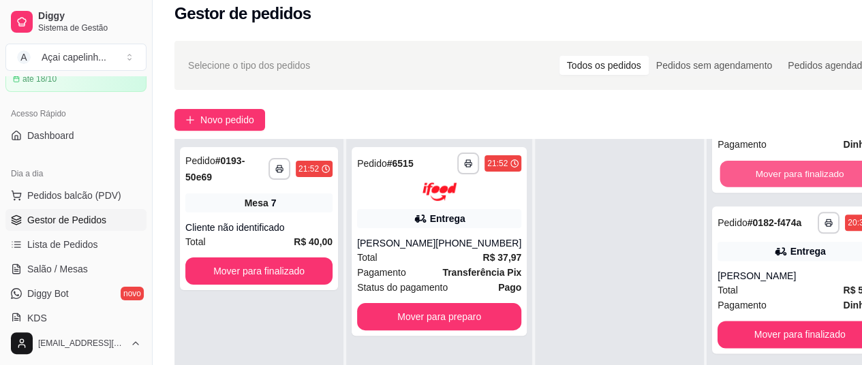
click at [773, 187] on button "Mover para finalizado" at bounding box center [799, 174] width 159 height 27
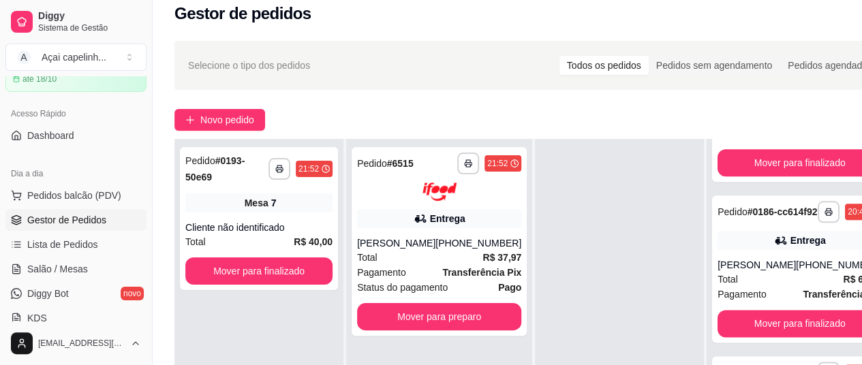
scroll to position [677, 0]
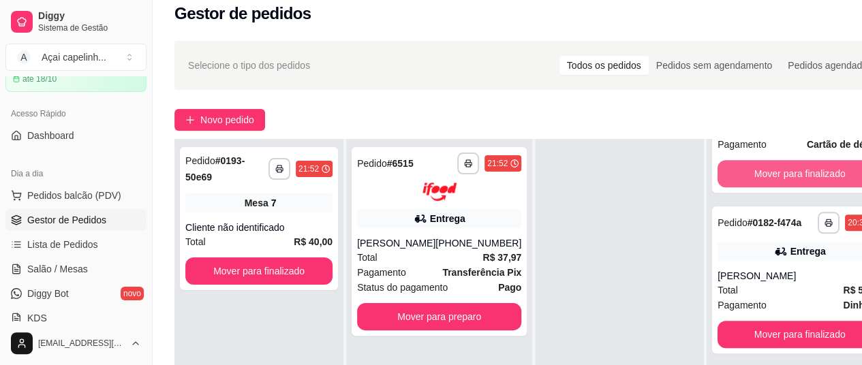
click at [773, 187] on button "Mover para finalizado" at bounding box center [800, 173] width 164 height 27
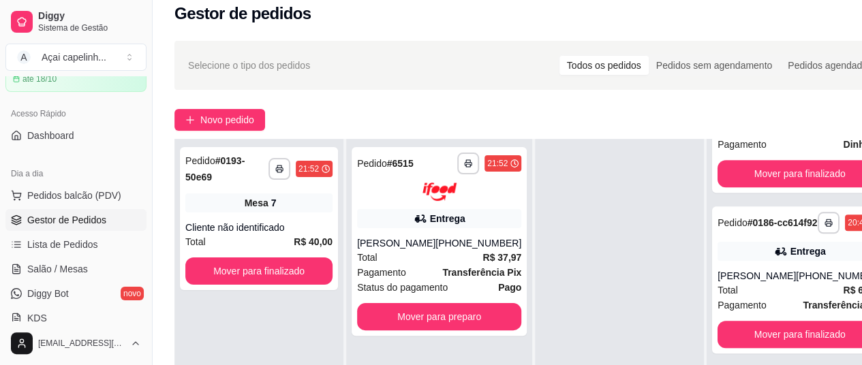
scroll to position [505, 0]
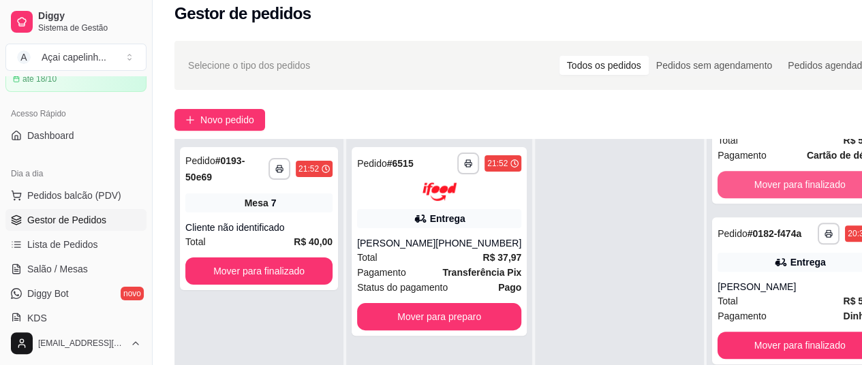
click at [773, 198] on button "Mover para finalizado" at bounding box center [800, 184] width 164 height 27
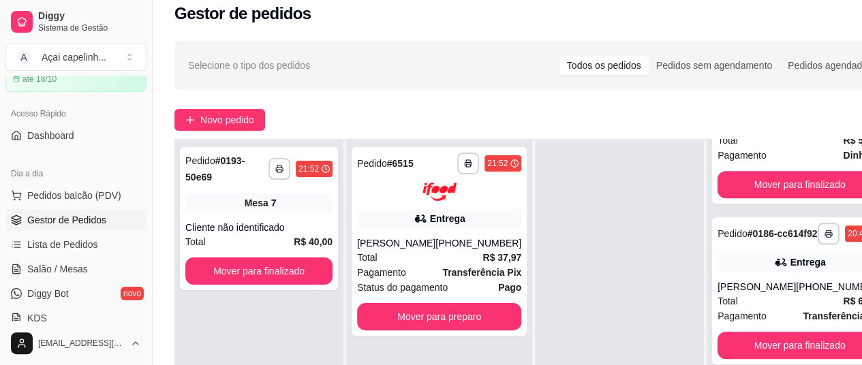
scroll to position [333, 0]
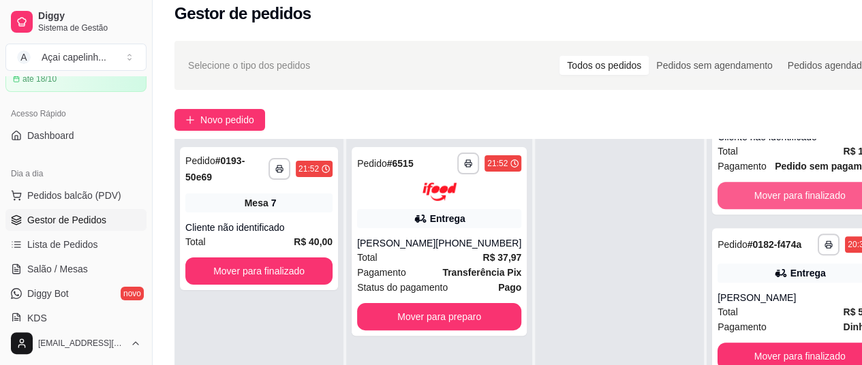
click at [773, 209] on button "Mover para finalizado" at bounding box center [800, 195] width 164 height 27
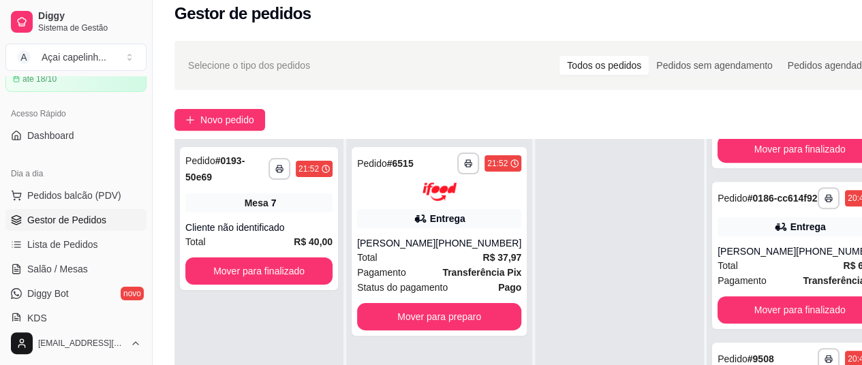
scroll to position [87, 0]
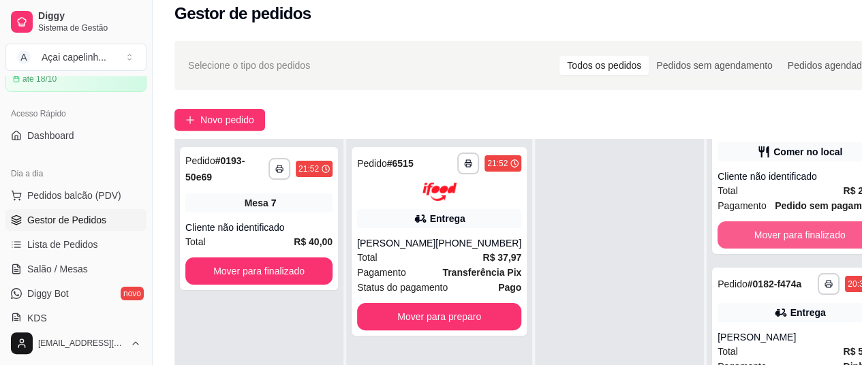
click at [773, 249] on button "Mover para finalizado" at bounding box center [800, 234] width 164 height 27
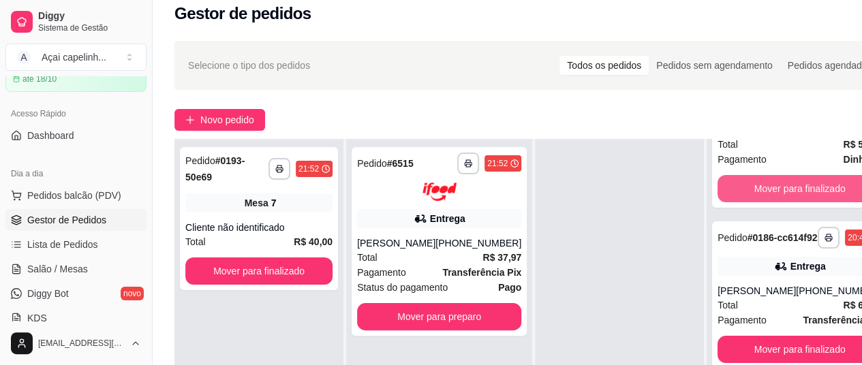
scroll to position [0, 0]
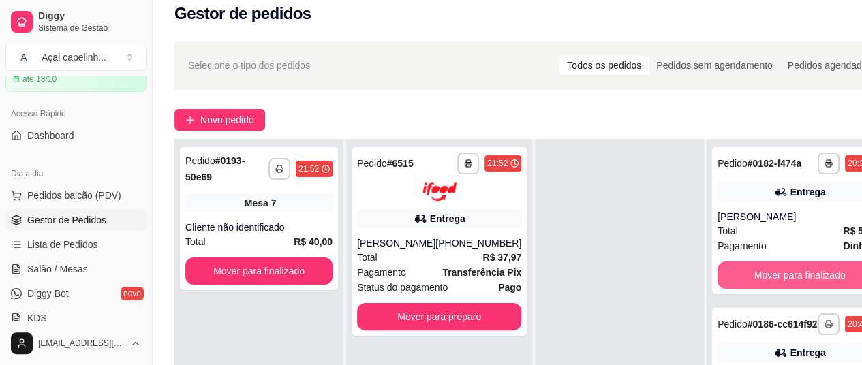
click at [773, 279] on button "Mover para finalizado" at bounding box center [800, 275] width 164 height 27
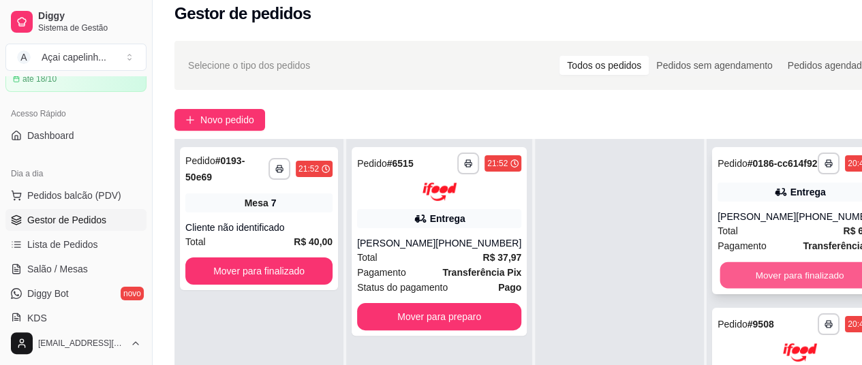
click at [756, 288] on button "Mover para finalizado" at bounding box center [799, 275] width 159 height 27
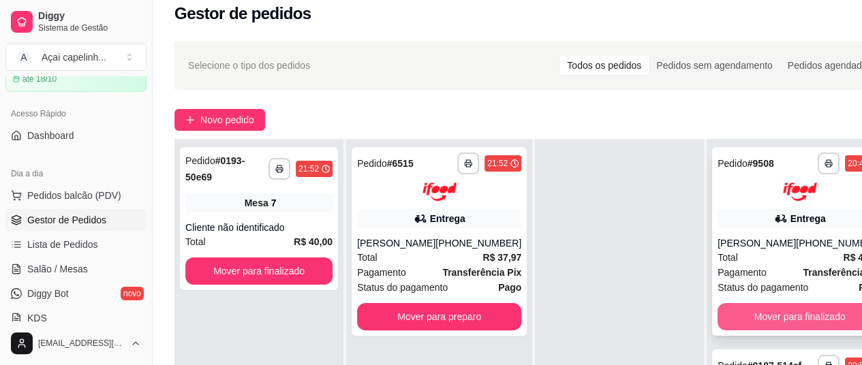
click at [722, 311] on button "Mover para finalizado" at bounding box center [800, 316] width 164 height 27
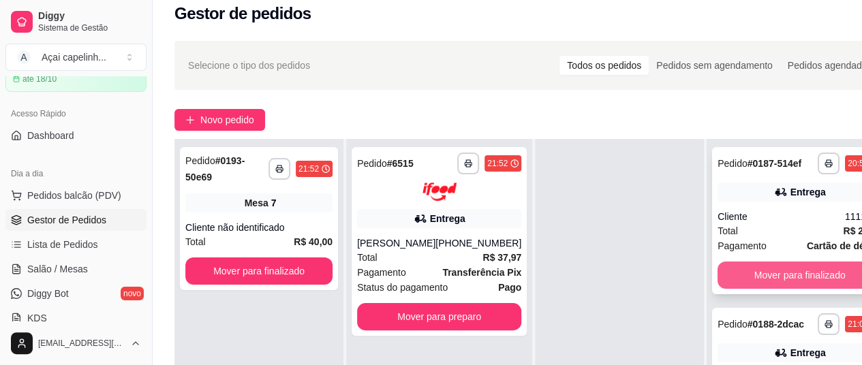
click at [744, 286] on button "Mover para finalizado" at bounding box center [800, 275] width 164 height 27
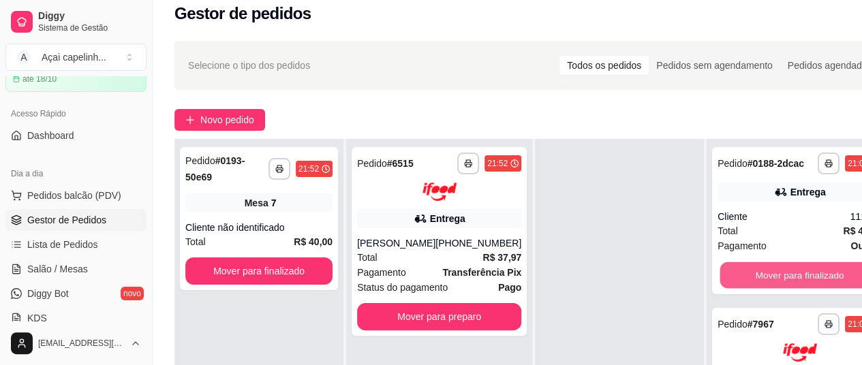
click at [744, 286] on button "Mover para finalizado" at bounding box center [799, 275] width 159 height 27
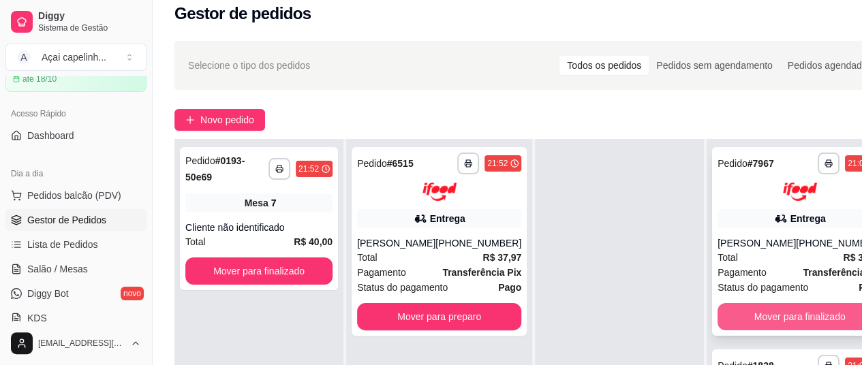
click at [724, 309] on button "Mover para finalizado" at bounding box center [800, 316] width 164 height 27
click at [724, 309] on button "Mover para finalizado" at bounding box center [799, 316] width 159 height 27
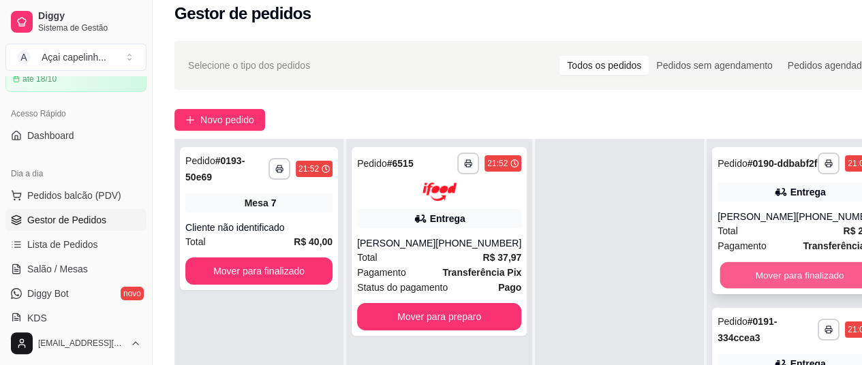
click at [741, 286] on button "Mover para finalizado" at bounding box center [799, 275] width 159 height 27
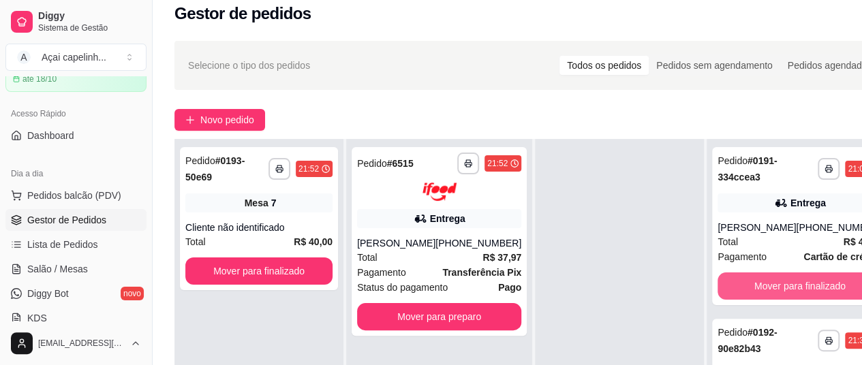
click at [741, 286] on button "Mover para finalizado" at bounding box center [800, 286] width 164 height 27
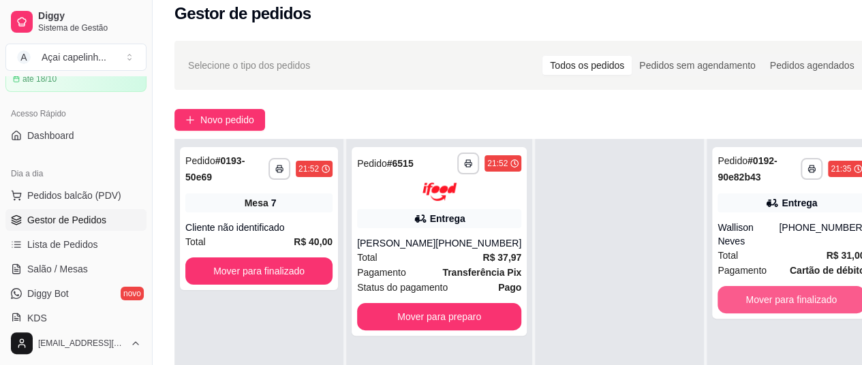
click at [741, 286] on button "Mover para finalizado" at bounding box center [791, 299] width 147 height 27
